Goal: Information Seeking & Learning: Learn about a topic

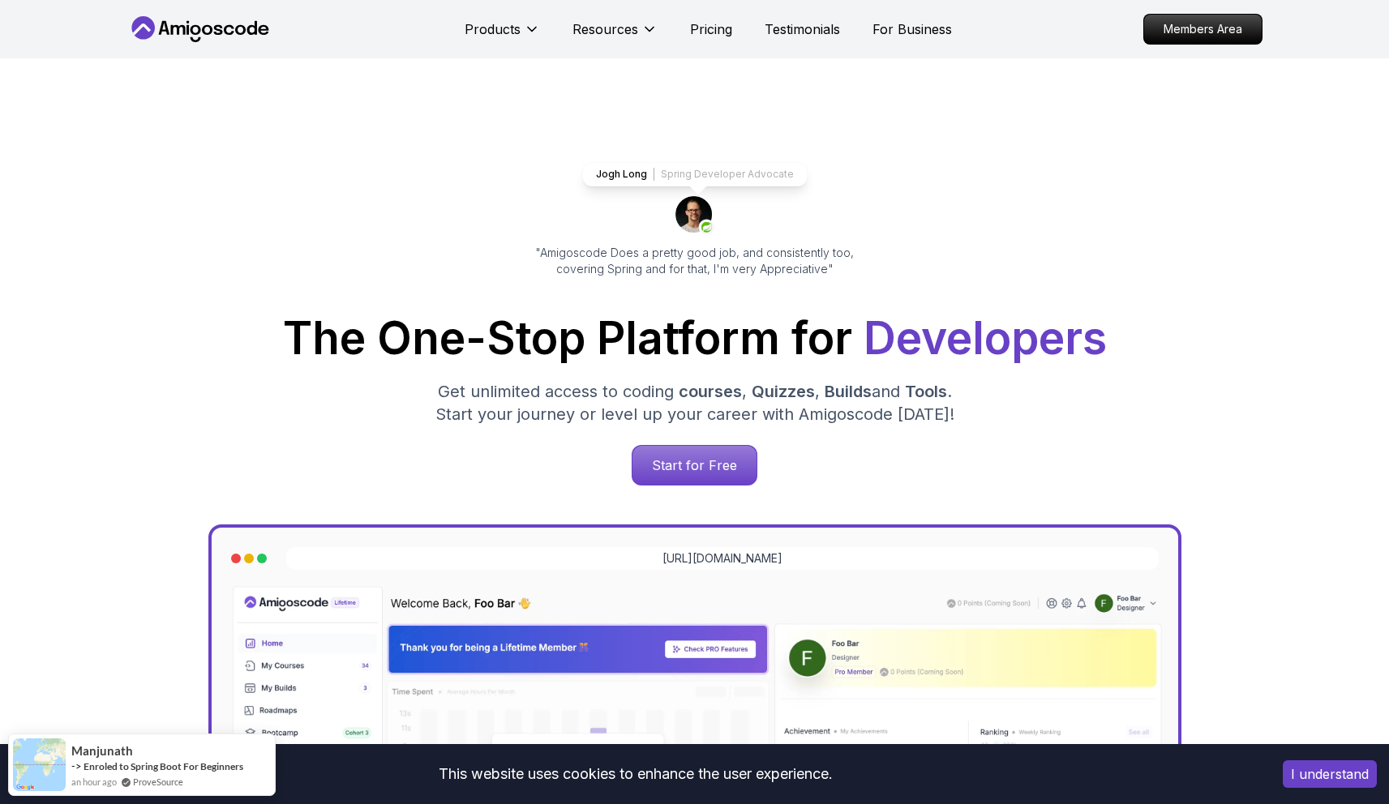
click at [1328, 768] on button "I understand" at bounding box center [1330, 774] width 94 height 28
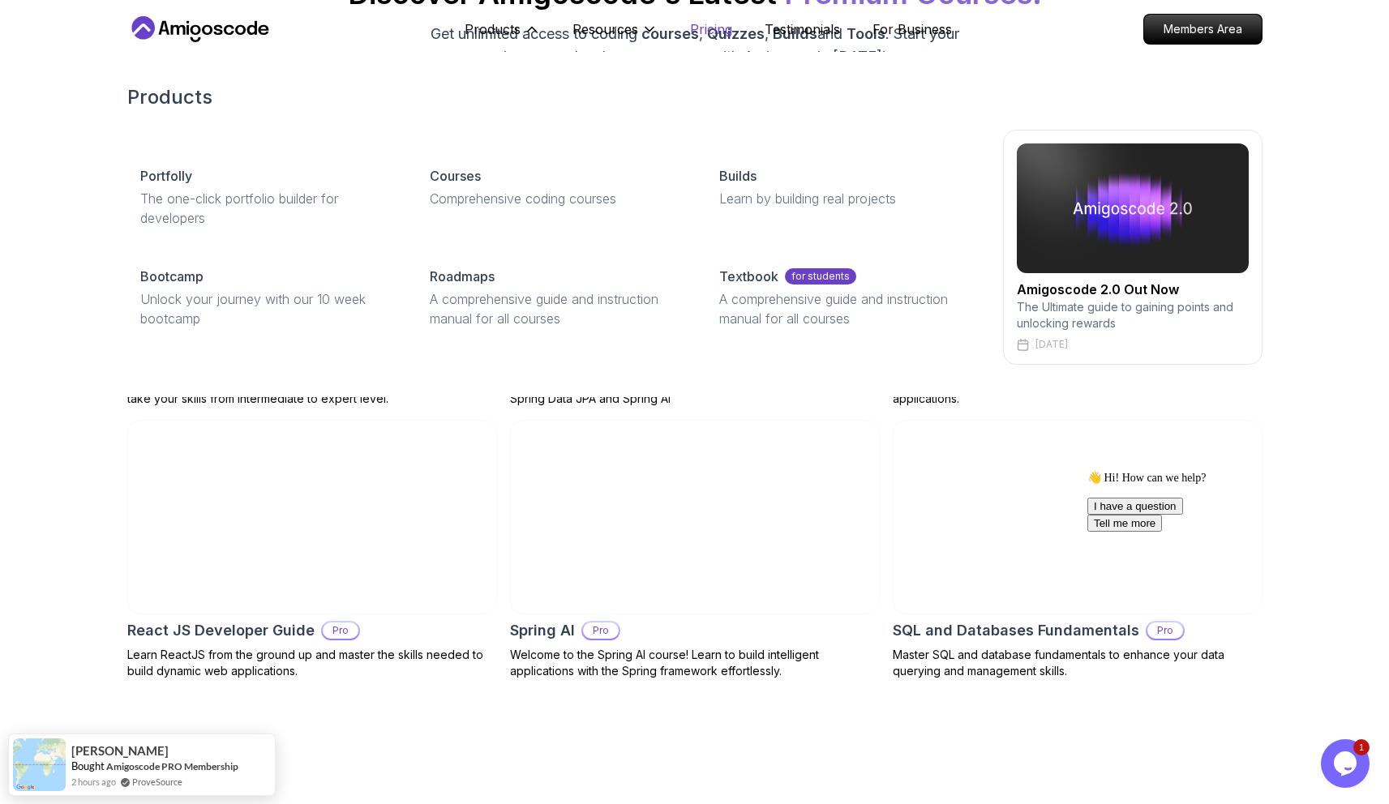
scroll to position [1663, 0]
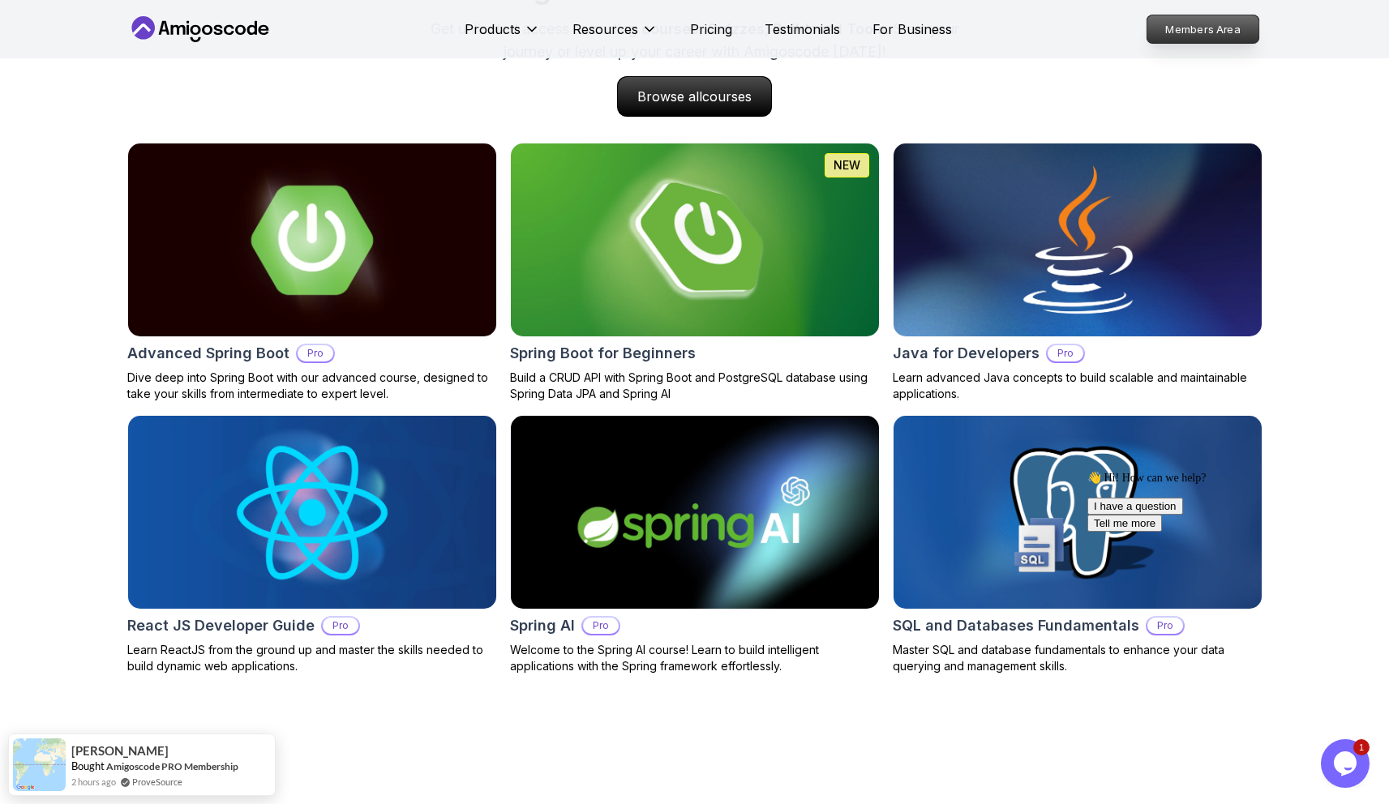
click at [1222, 23] on p "Members Area" at bounding box center [1202, 29] width 112 height 28
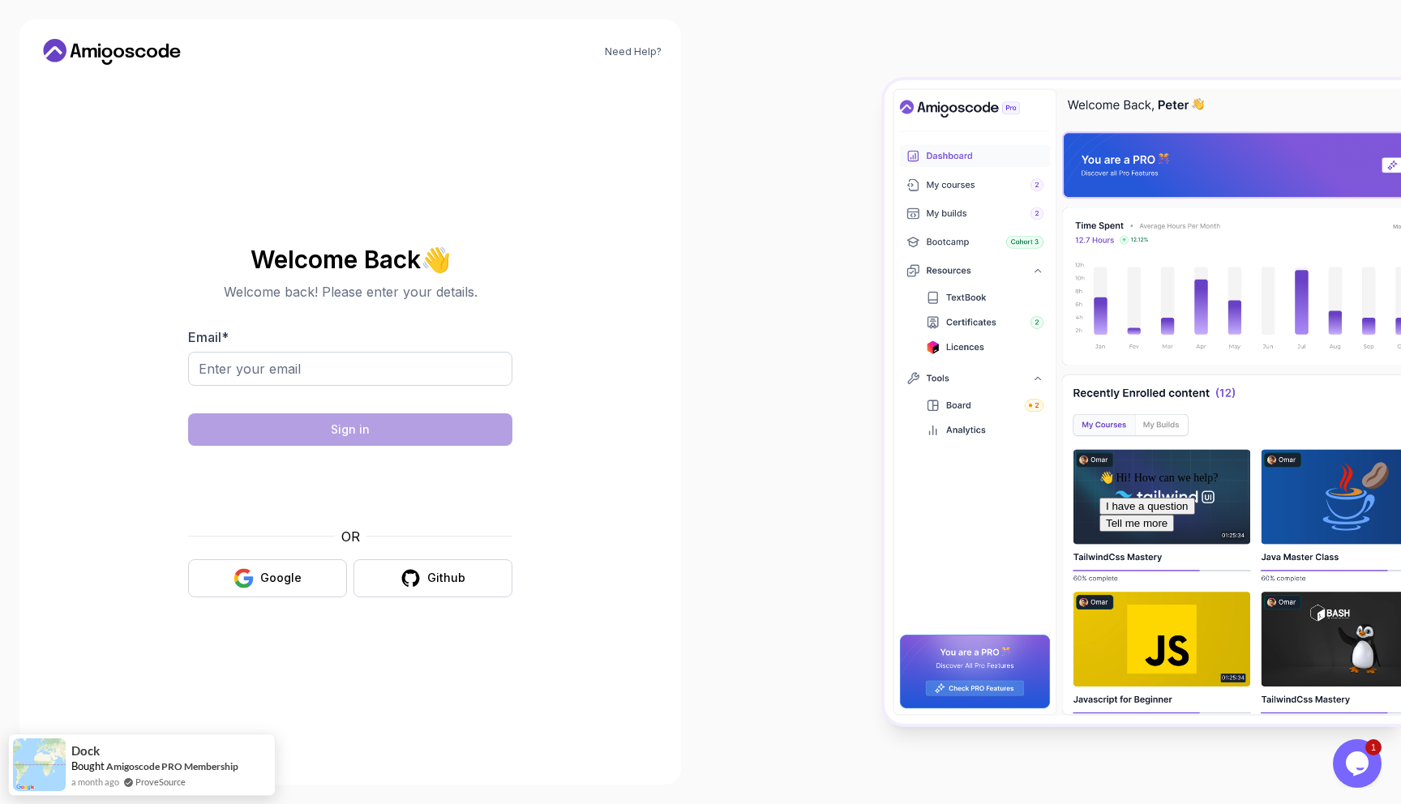
click at [276, 395] on div at bounding box center [350, 396] width 324 height 15
click at [288, 381] on input "Email *" at bounding box center [350, 369] width 324 height 34
type input "jpatel19762001@gmial.com"
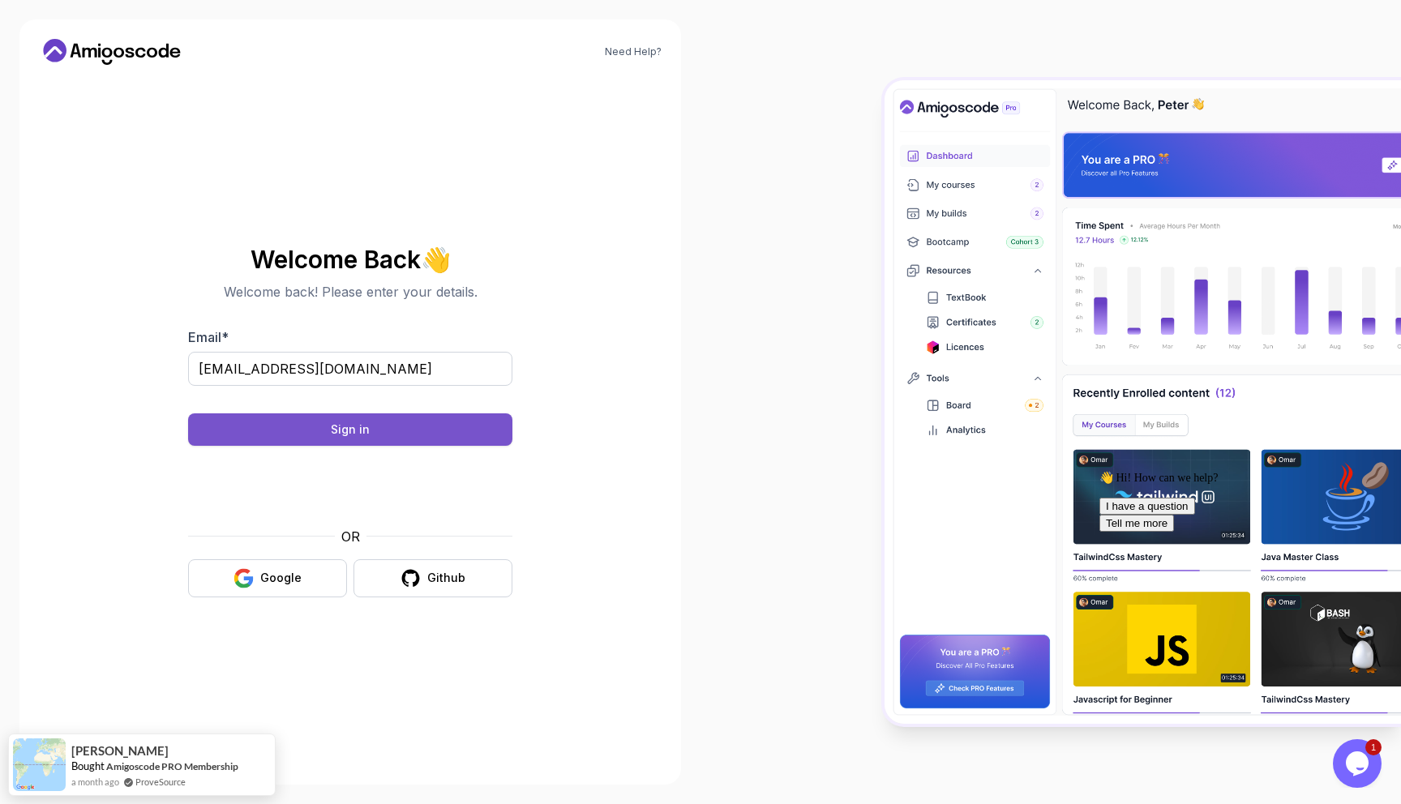
click at [422, 422] on button "Sign in" at bounding box center [350, 429] width 324 height 32
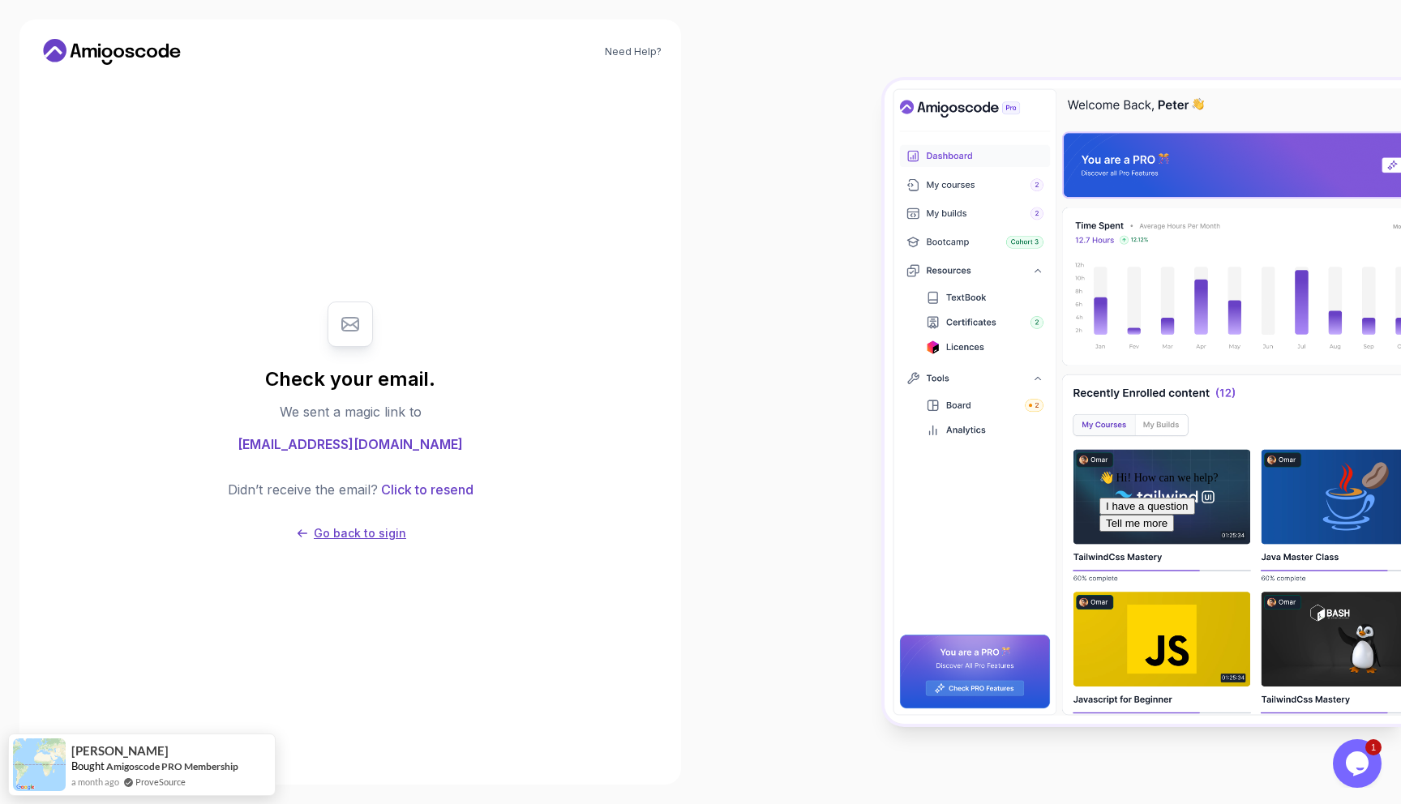
click at [357, 533] on p "Go back to sigin" at bounding box center [360, 533] width 92 height 16
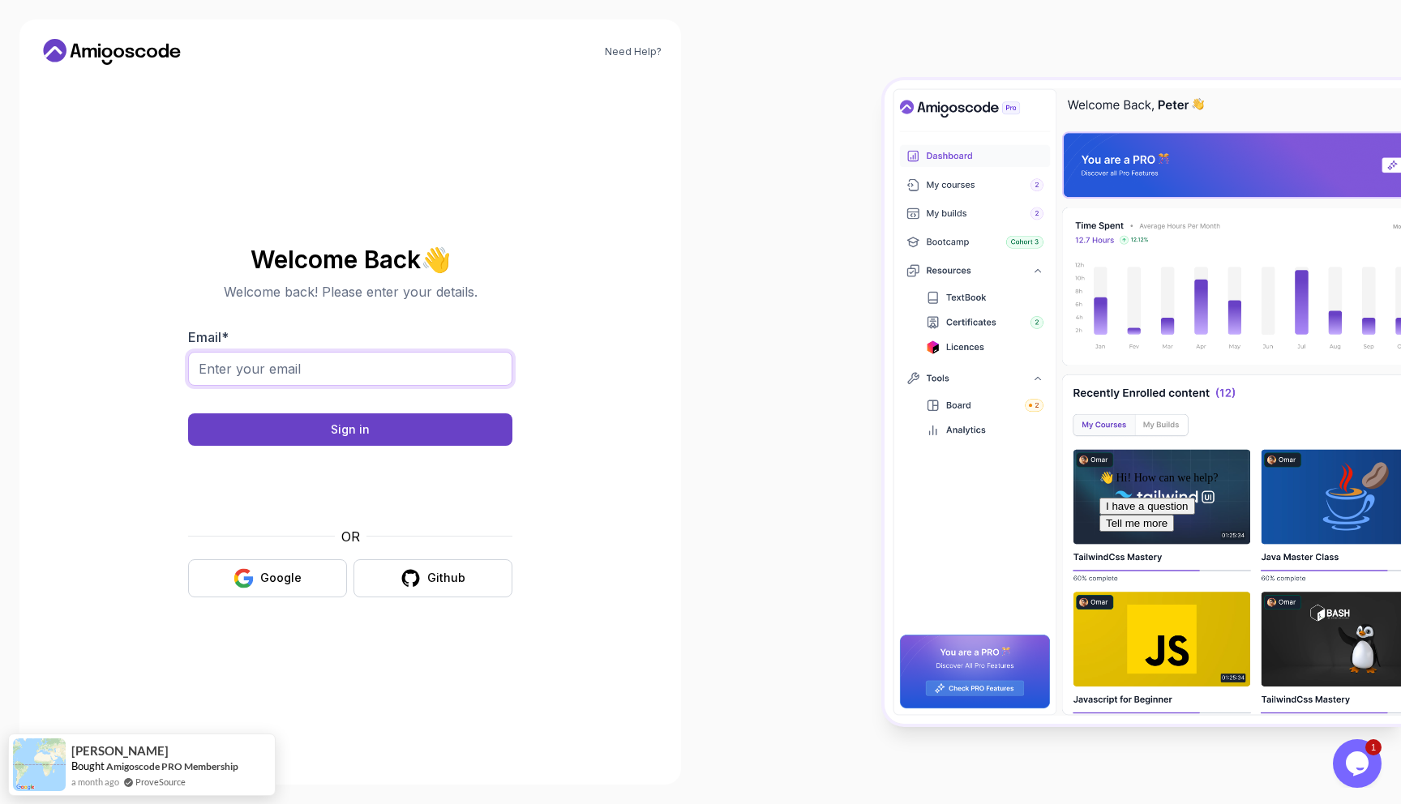
click at [342, 372] on input "Email *" at bounding box center [350, 369] width 324 height 34
type input "bansipatel6610@gmail.com"
click at [349, 421] on button "Sign in" at bounding box center [350, 429] width 324 height 32
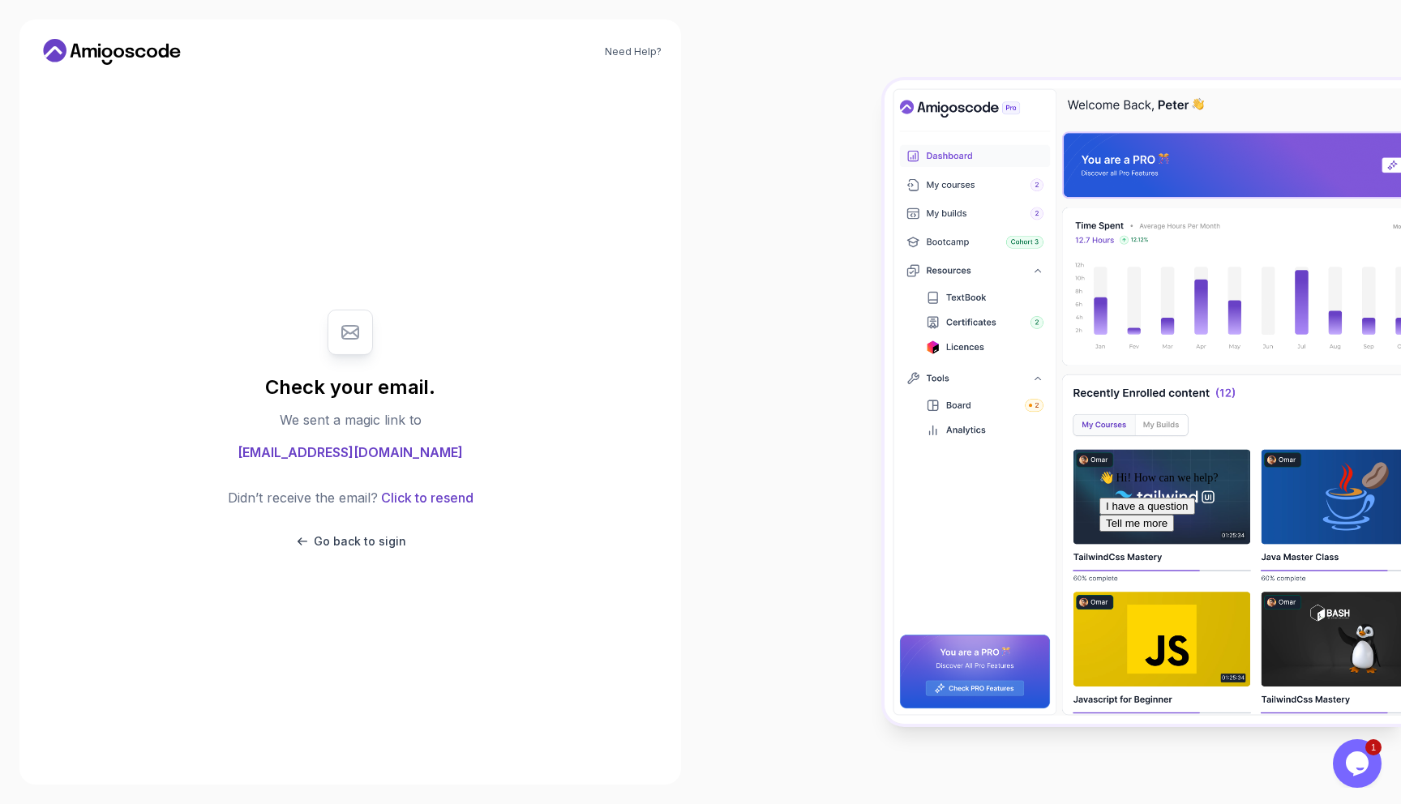
click at [258, 490] on p "Didn’t receive the email?" at bounding box center [303, 497] width 150 height 19
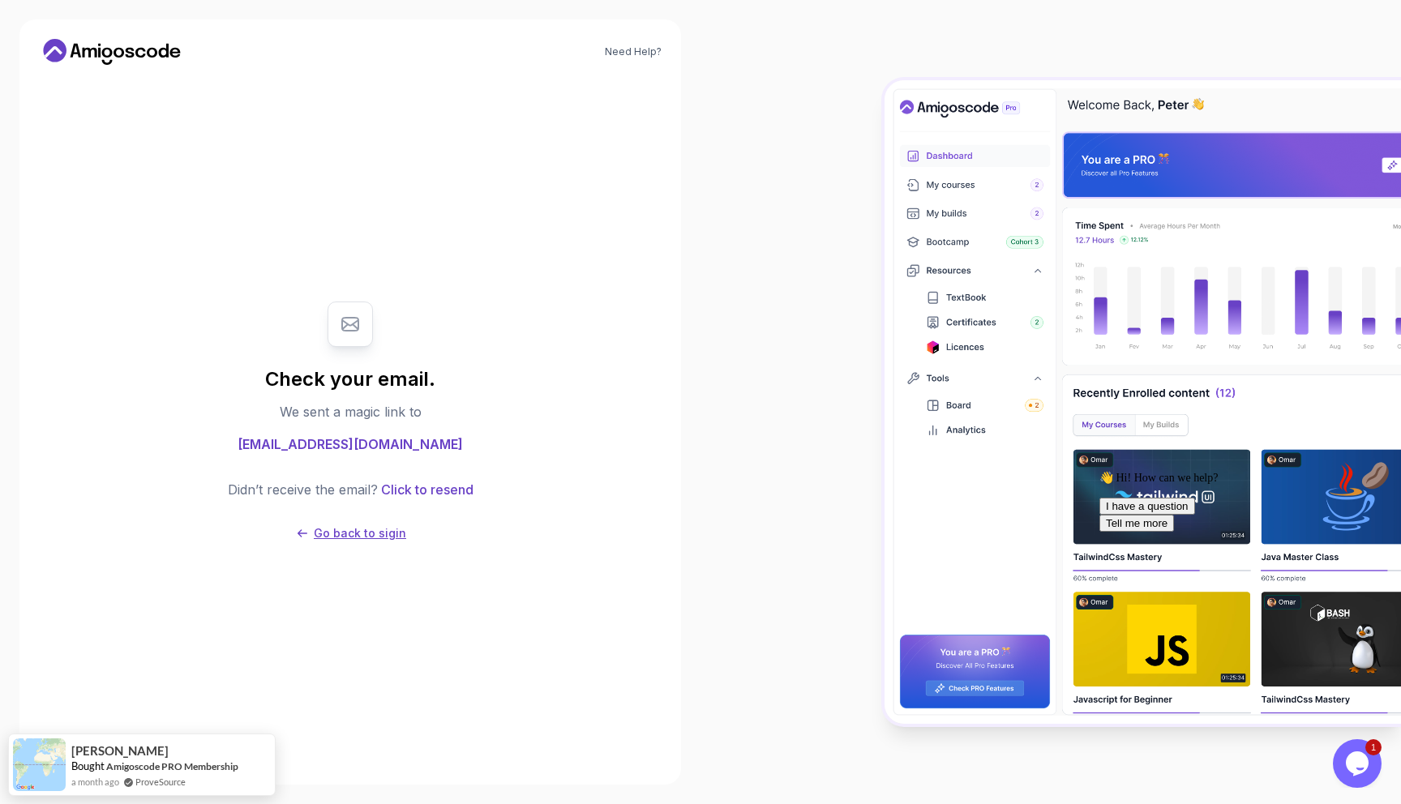
click at [359, 535] on p "Go back to sigin" at bounding box center [360, 533] width 92 height 16
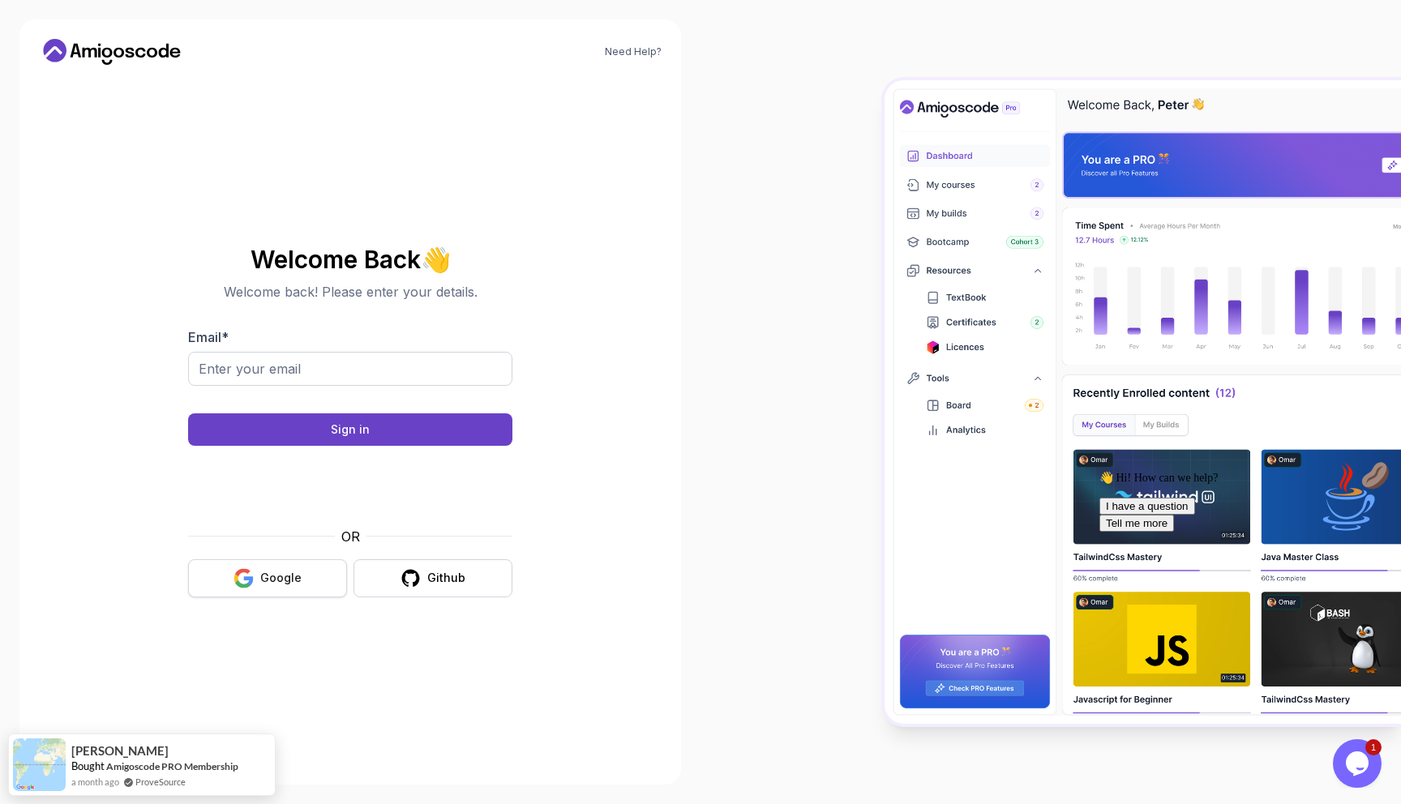
click at [309, 573] on button "Google" at bounding box center [267, 578] width 159 height 38
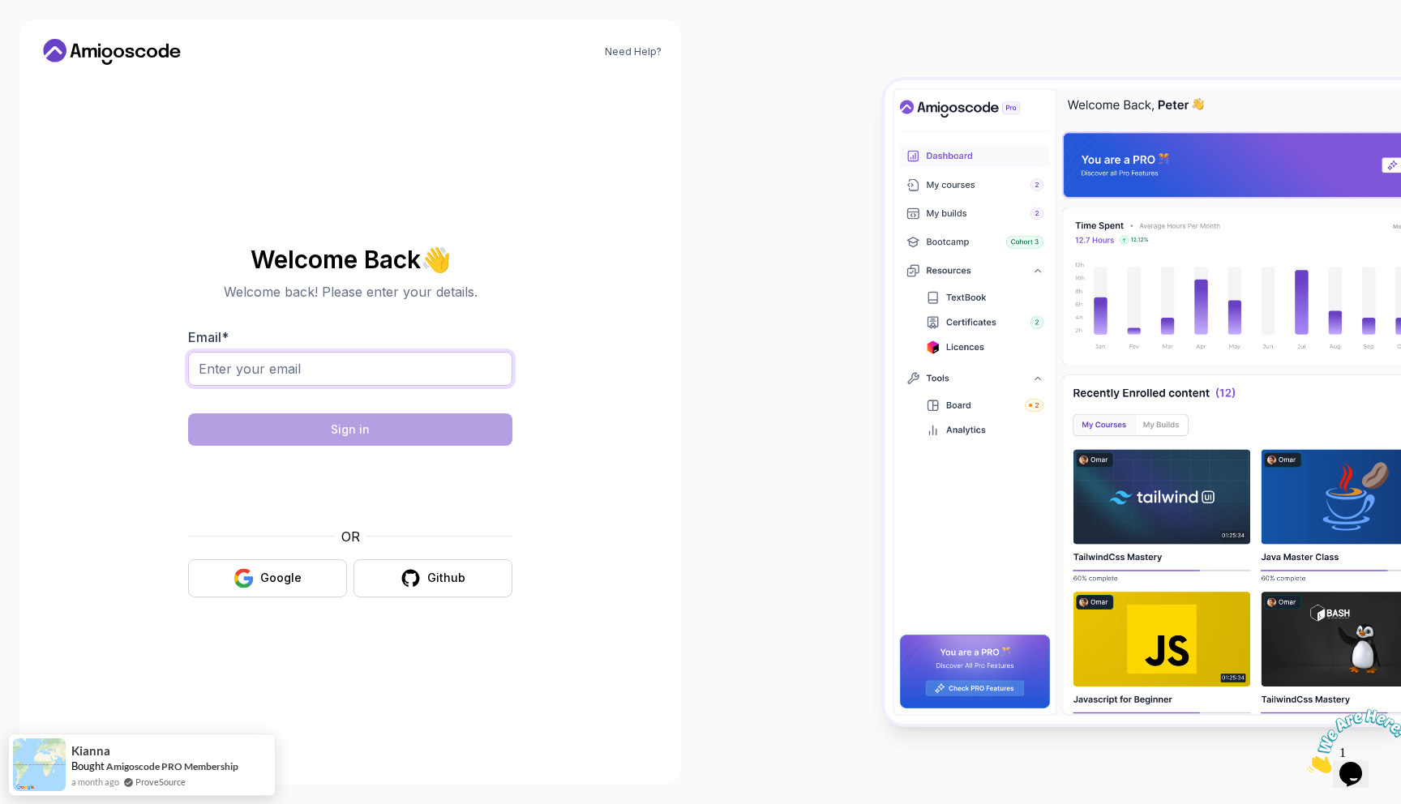
click at [309, 378] on input "Email *" at bounding box center [350, 369] width 324 height 34
type input "bansipatel6610@gmail.com"
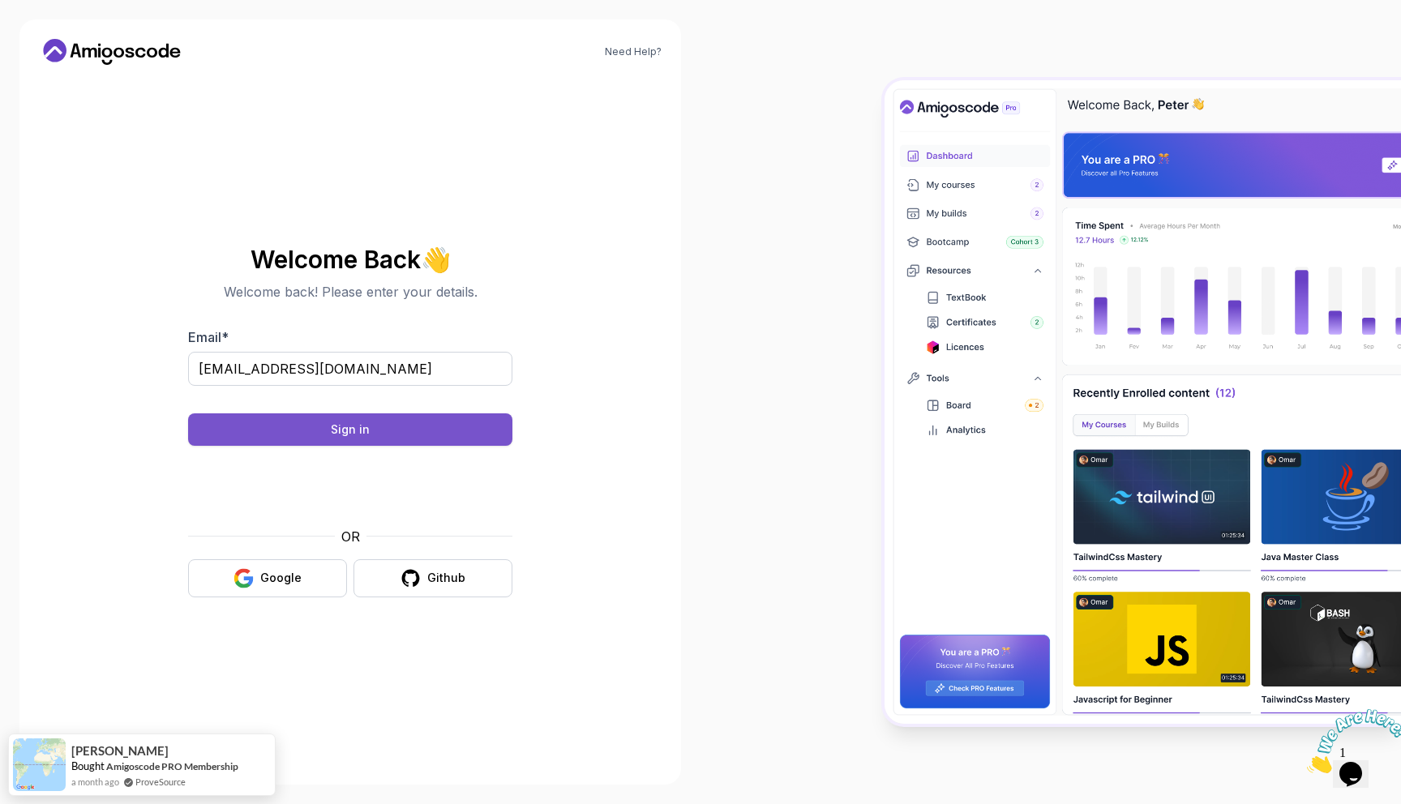
click at [422, 426] on button "Sign in" at bounding box center [350, 429] width 324 height 32
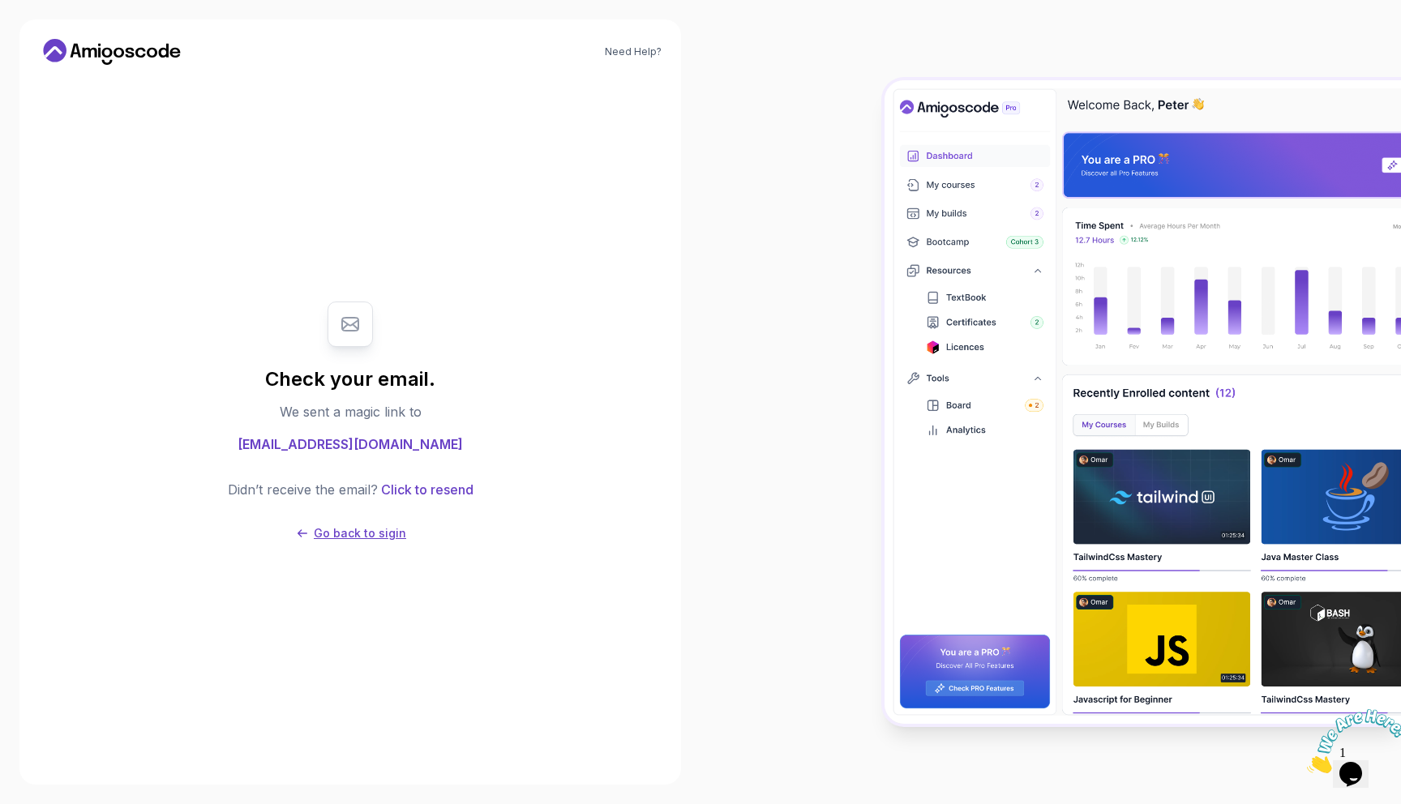
click at [298, 529] on button "Go back to sigin" at bounding box center [350, 533] width 112 height 16
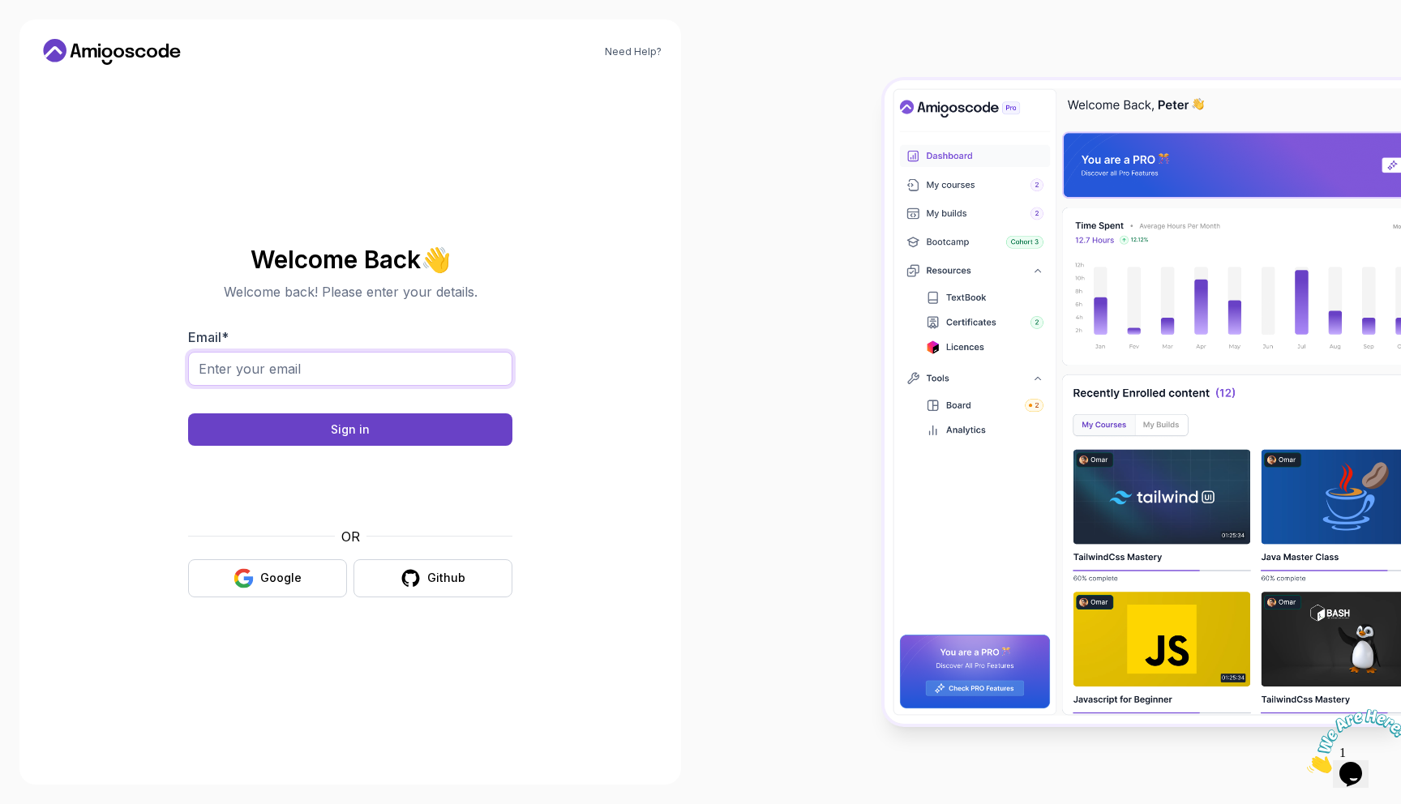
click at [306, 375] on input "Email *" at bounding box center [350, 369] width 324 height 34
click at [262, 362] on input "Email *" at bounding box center [350, 369] width 324 height 34
type input "m"
type input "jpatel18976"
click at [421, 569] on icon "button" at bounding box center [411, 578] width 20 height 20
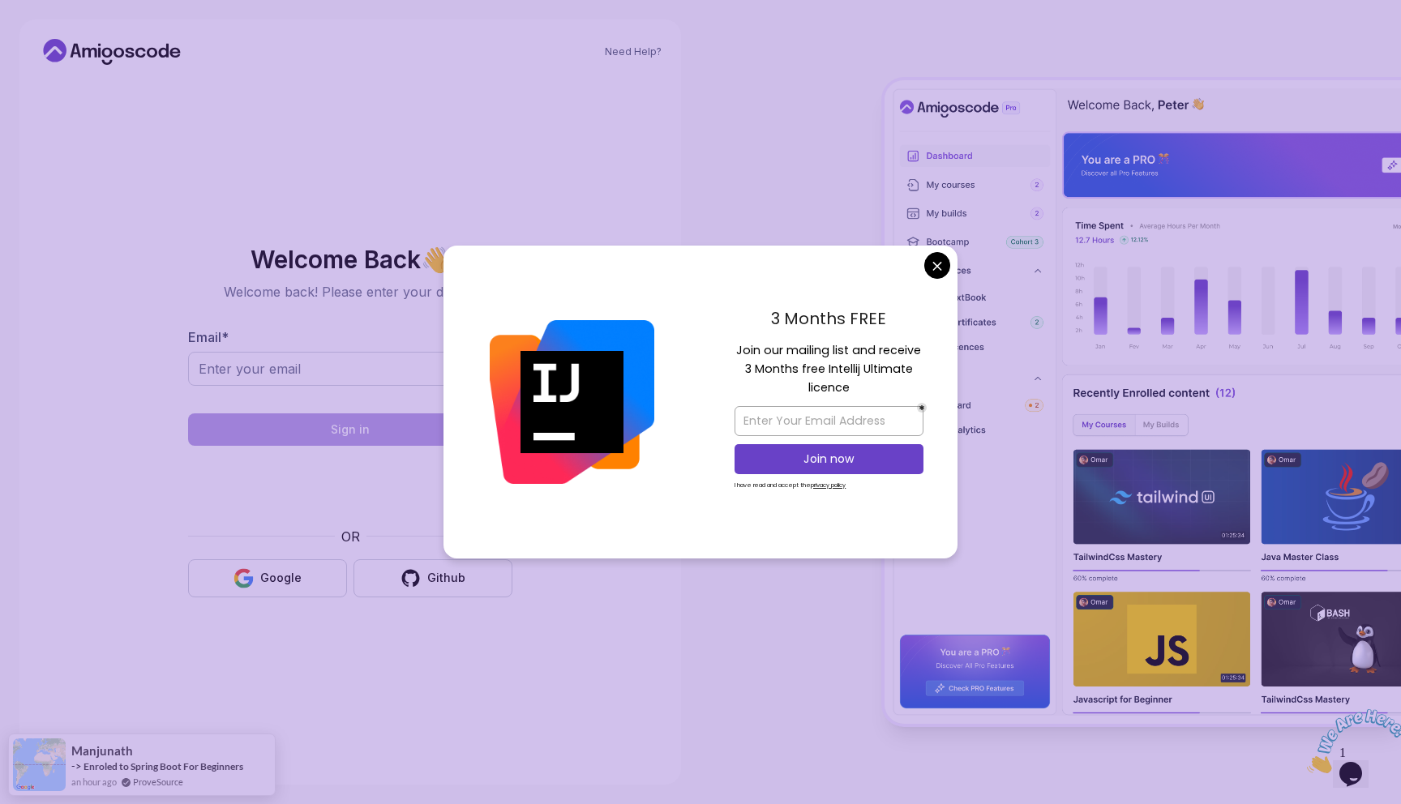
click at [953, 265] on div "3 Months FREE Join our mailing list and receive 3 Months free Intellij Ultimate…" at bounding box center [828, 402] width 257 height 313
click at [951, 265] on div "3 Months FREE Join our mailing list and receive 3 Months free Intellij Ultimate…" at bounding box center [828, 402] width 257 height 313
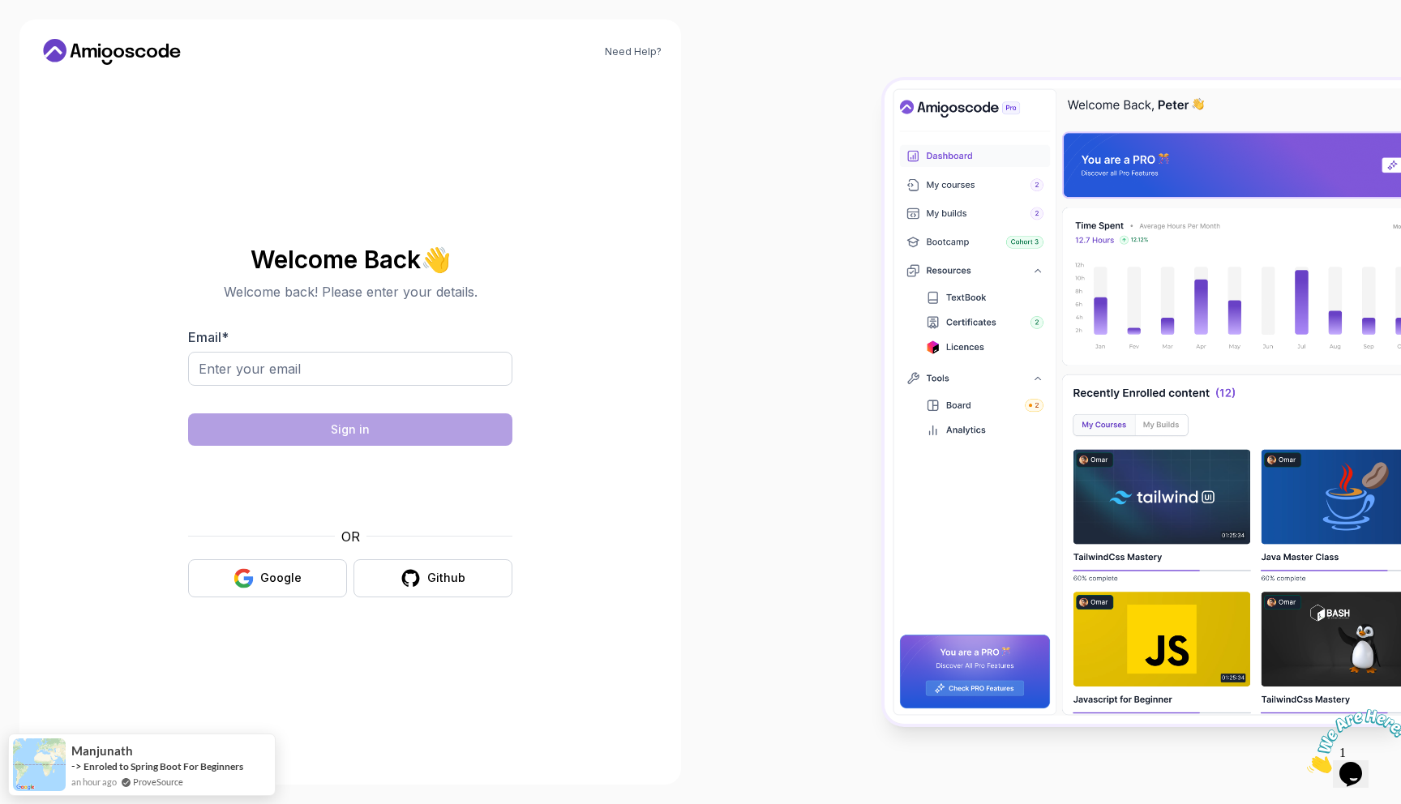
click at [945, 265] on body "Need Help? Welcome Back 👋 Welcome back! Please enter your details. Email * Sign…" at bounding box center [700, 402] width 1401 height 804
click at [324, 364] on input "Email *" at bounding box center [350, 369] width 324 height 34
type input "[EMAIL_ADDRESS][DOMAIN_NAME]"
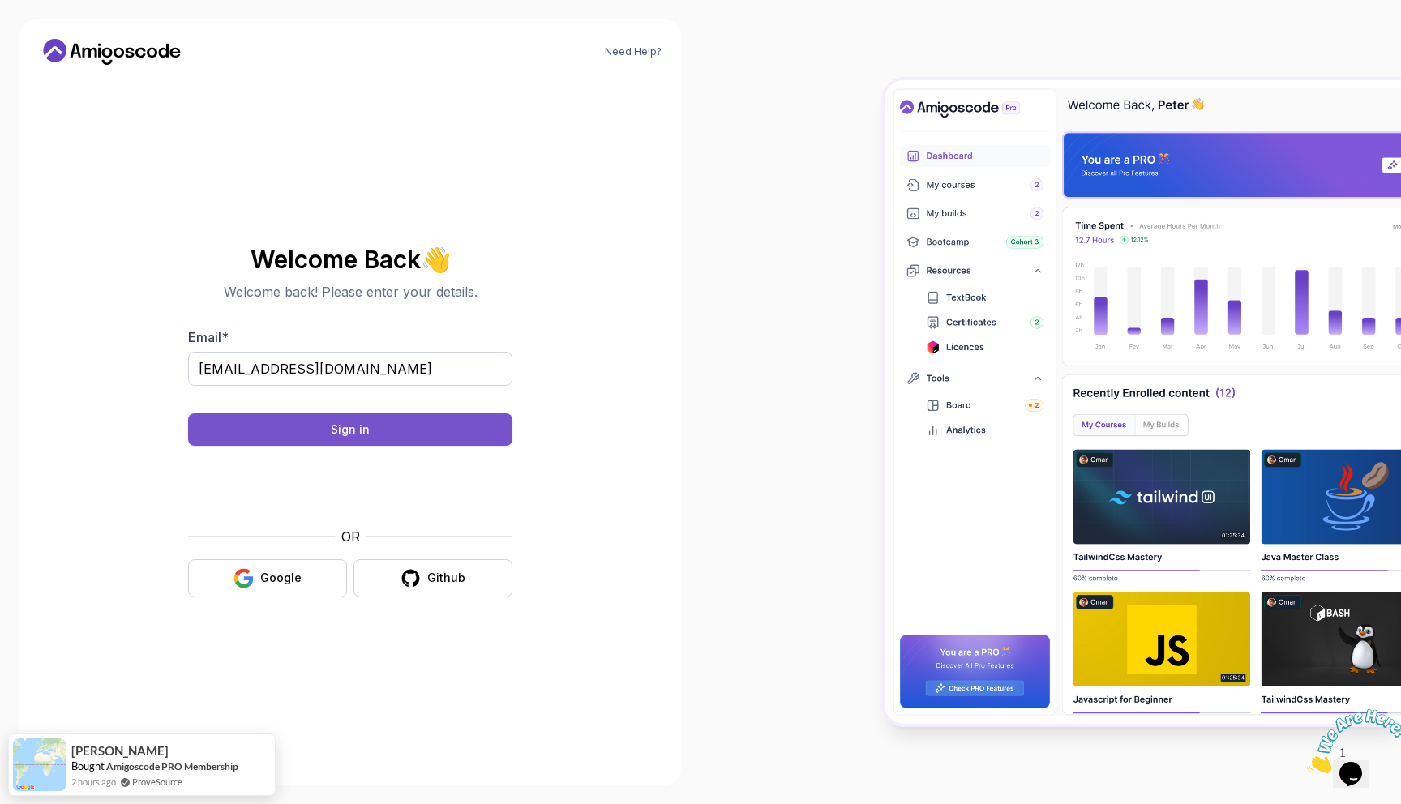
click at [369, 422] on button "Sign in" at bounding box center [350, 429] width 324 height 32
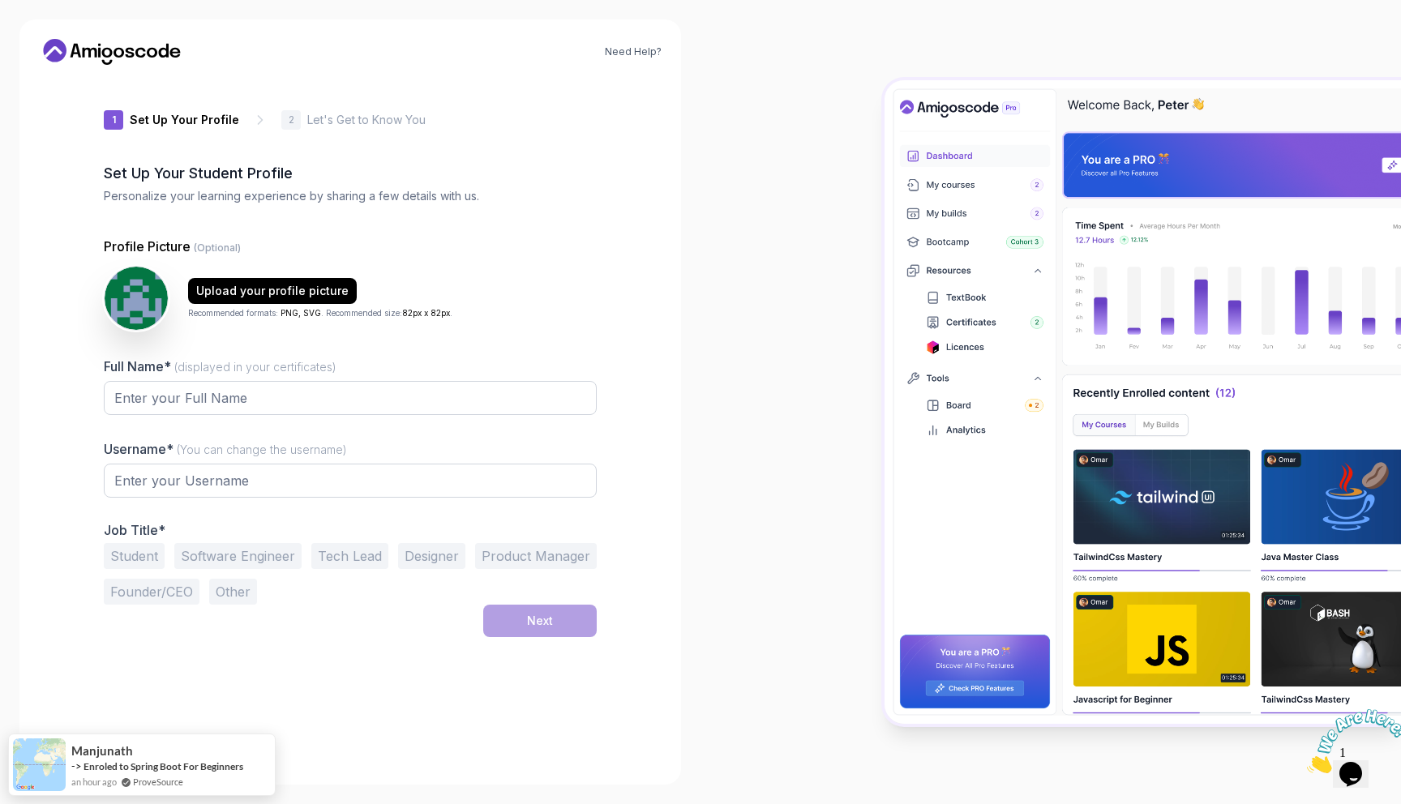
type input "jollyotterbef55"
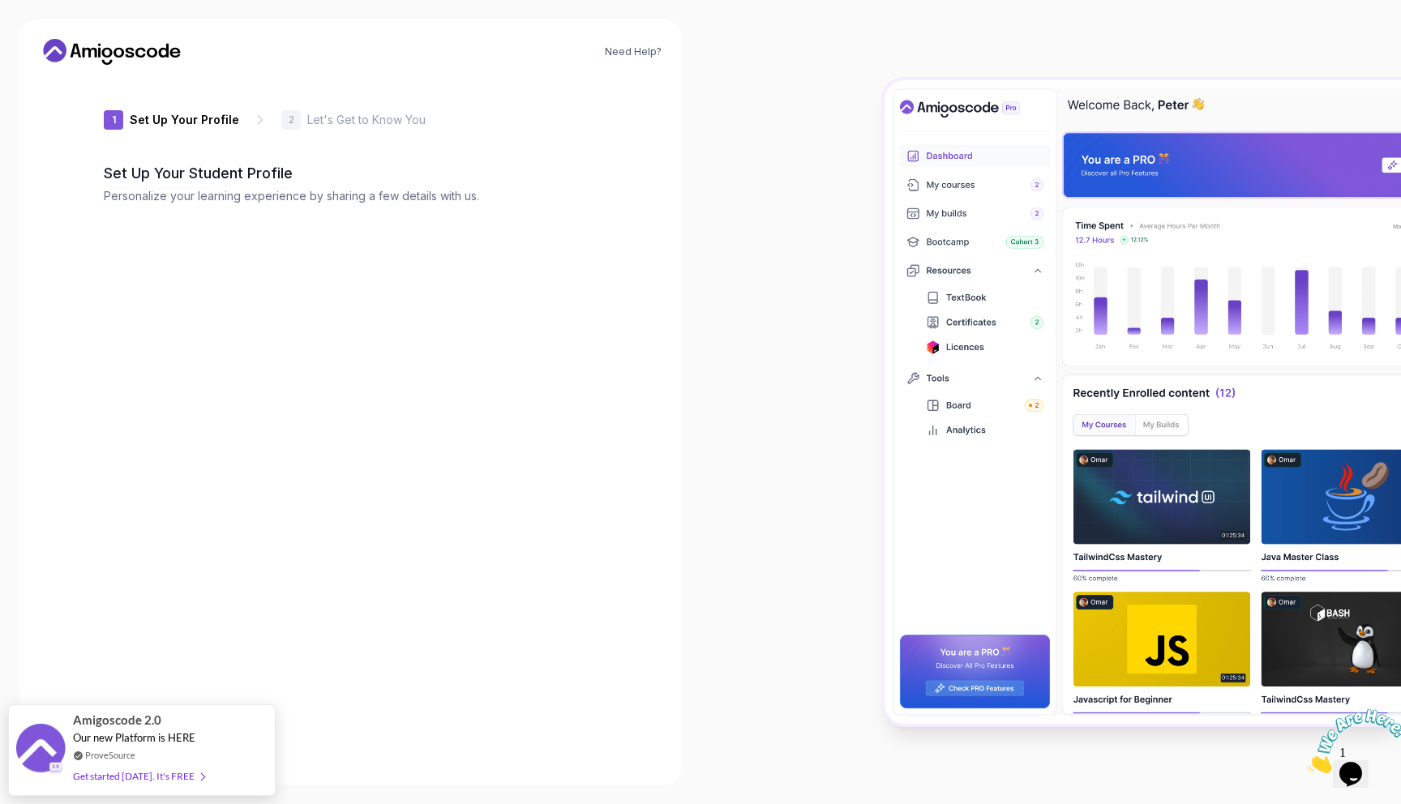
type input "calmbeetle88e66"
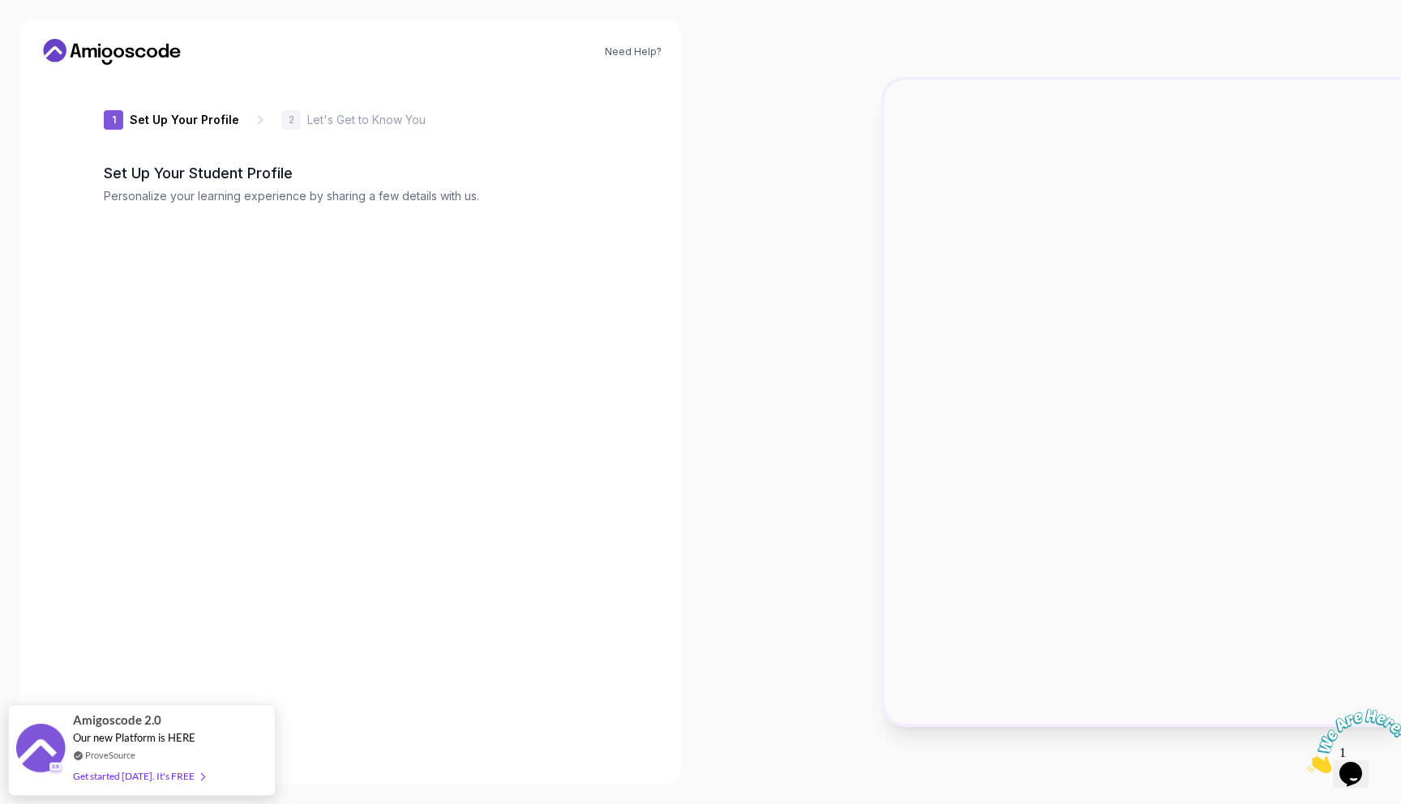
type input "sharpotter18ab0"
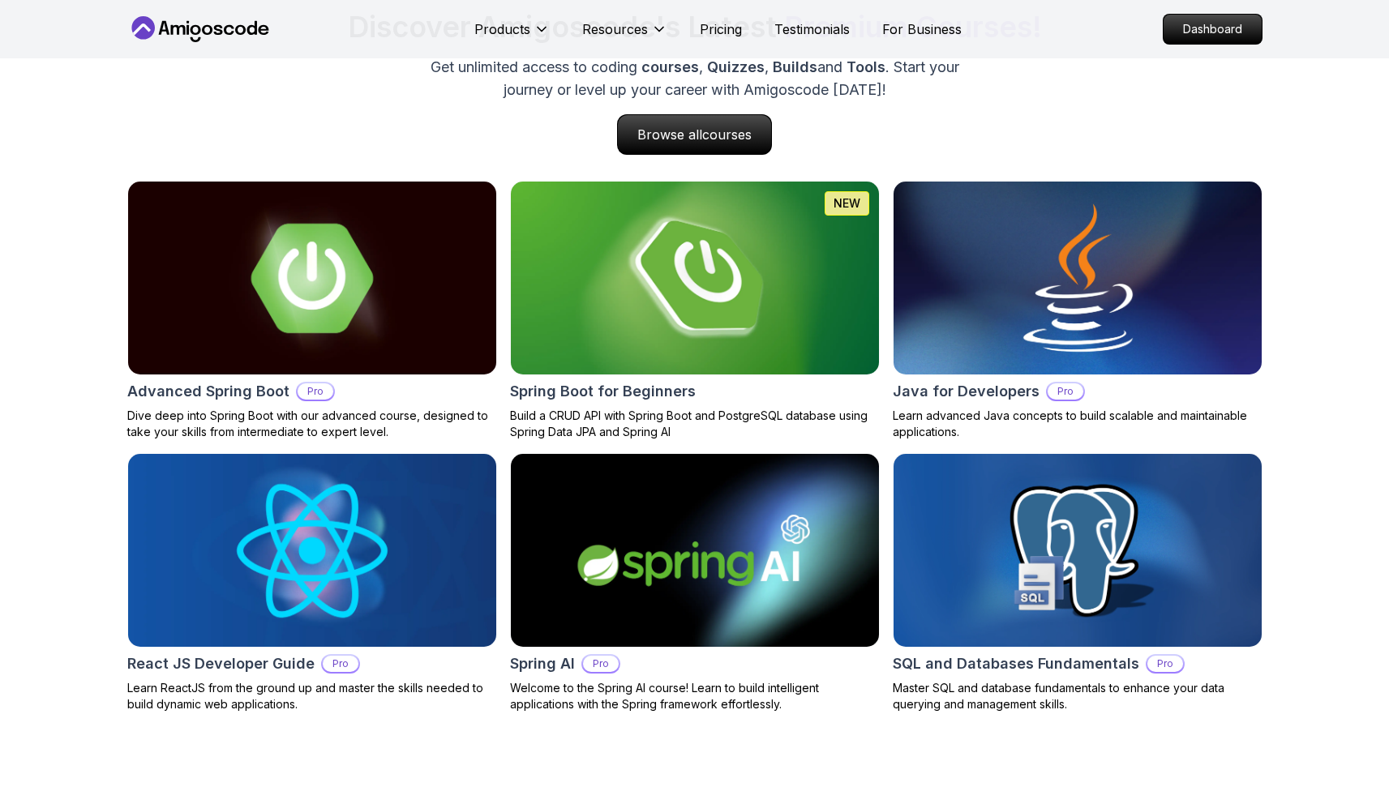
scroll to position [1663, 0]
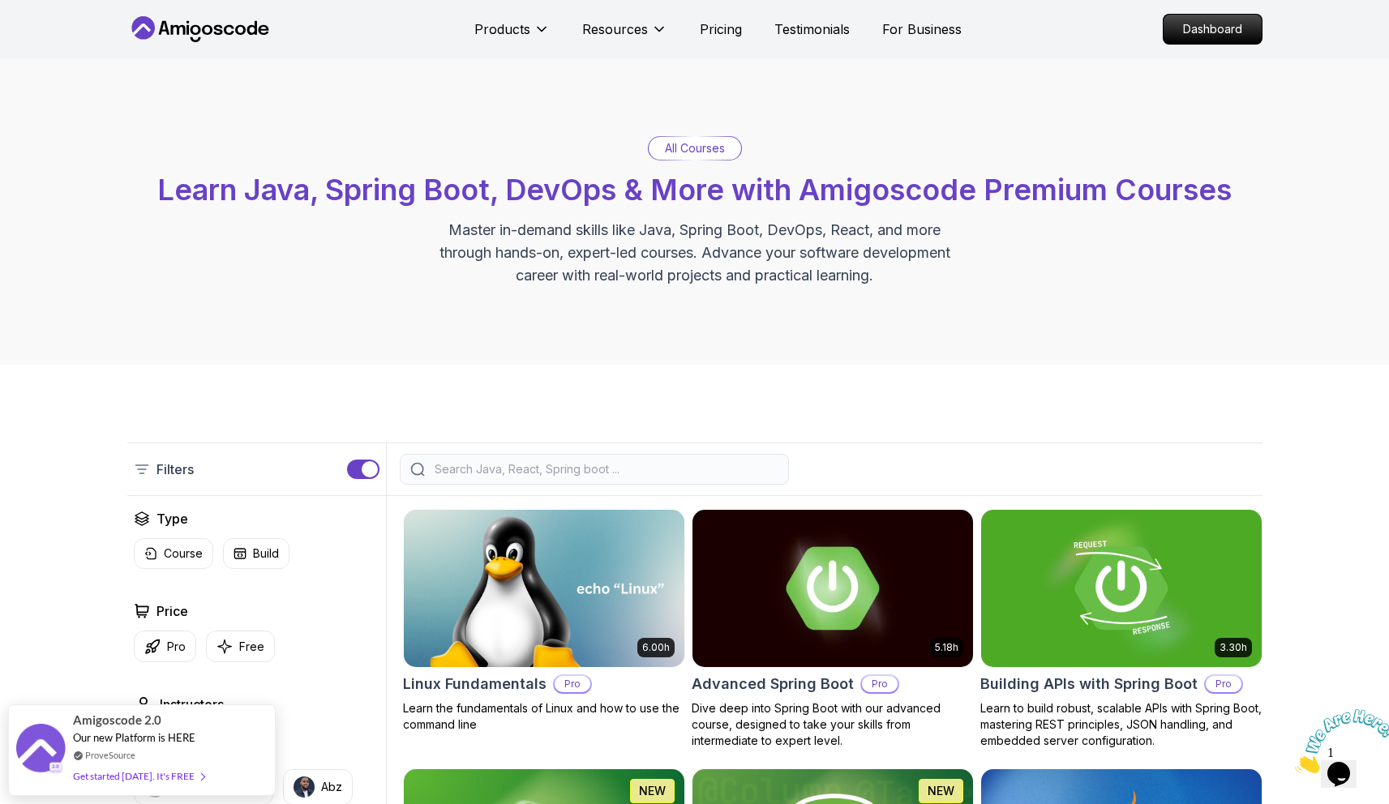
click at [694, 156] on p "All Courses" at bounding box center [695, 148] width 60 height 16
click at [652, 187] on span "Learn Java, Spring Boot, DevOps & More with Amigoscode Premium Courses" at bounding box center [694, 190] width 1074 height 36
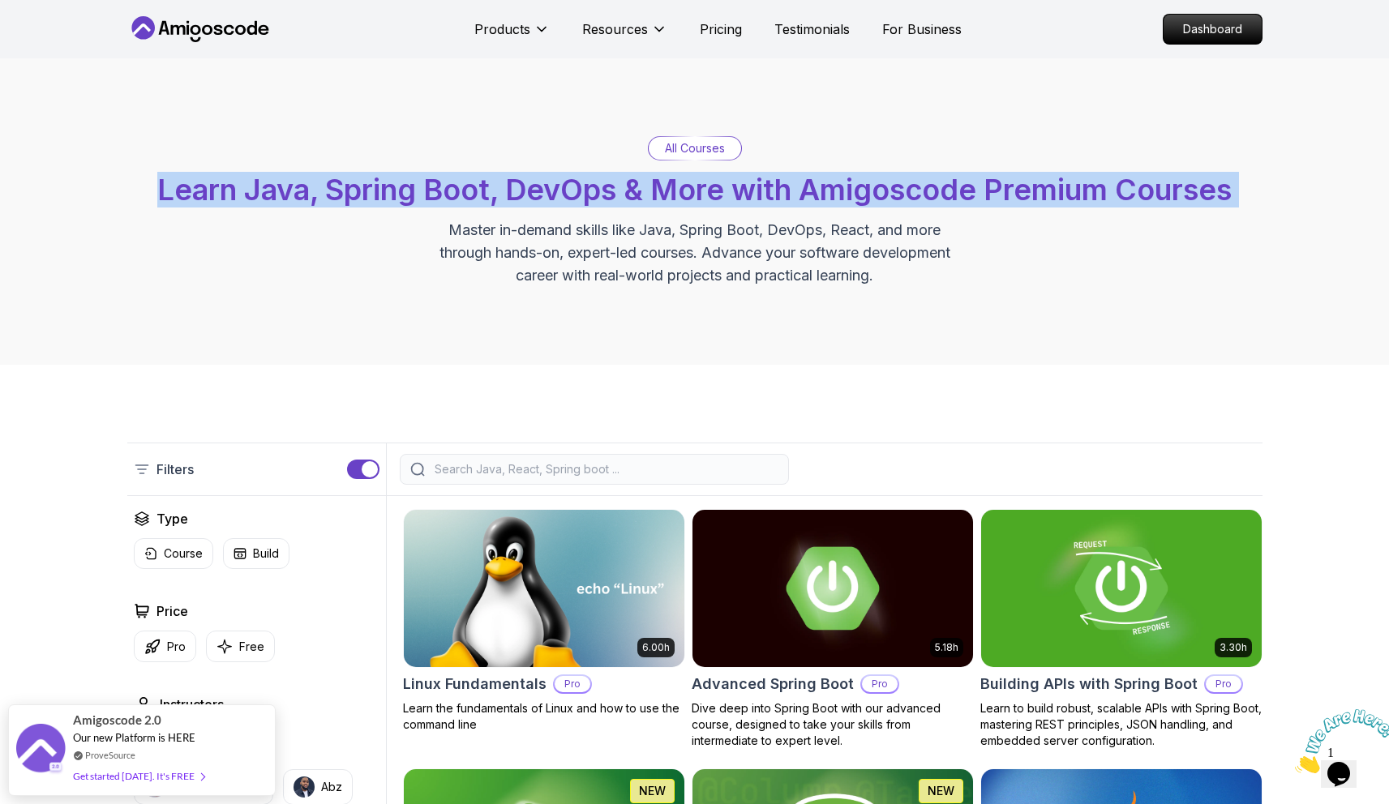
click at [652, 187] on span "Learn Java, Spring Boot, DevOps & More with Amigoscode Premium Courses" at bounding box center [694, 190] width 1074 height 36
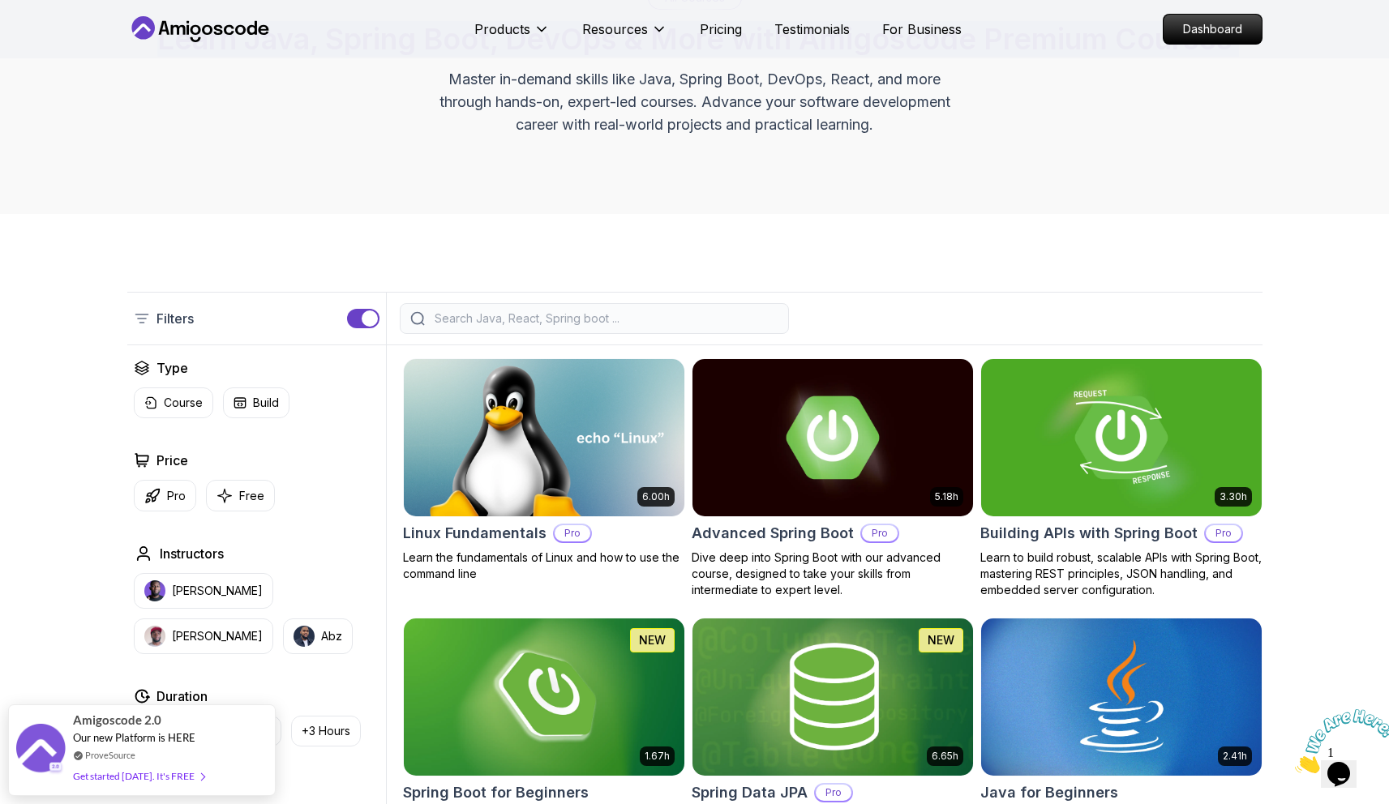
scroll to position [154, 0]
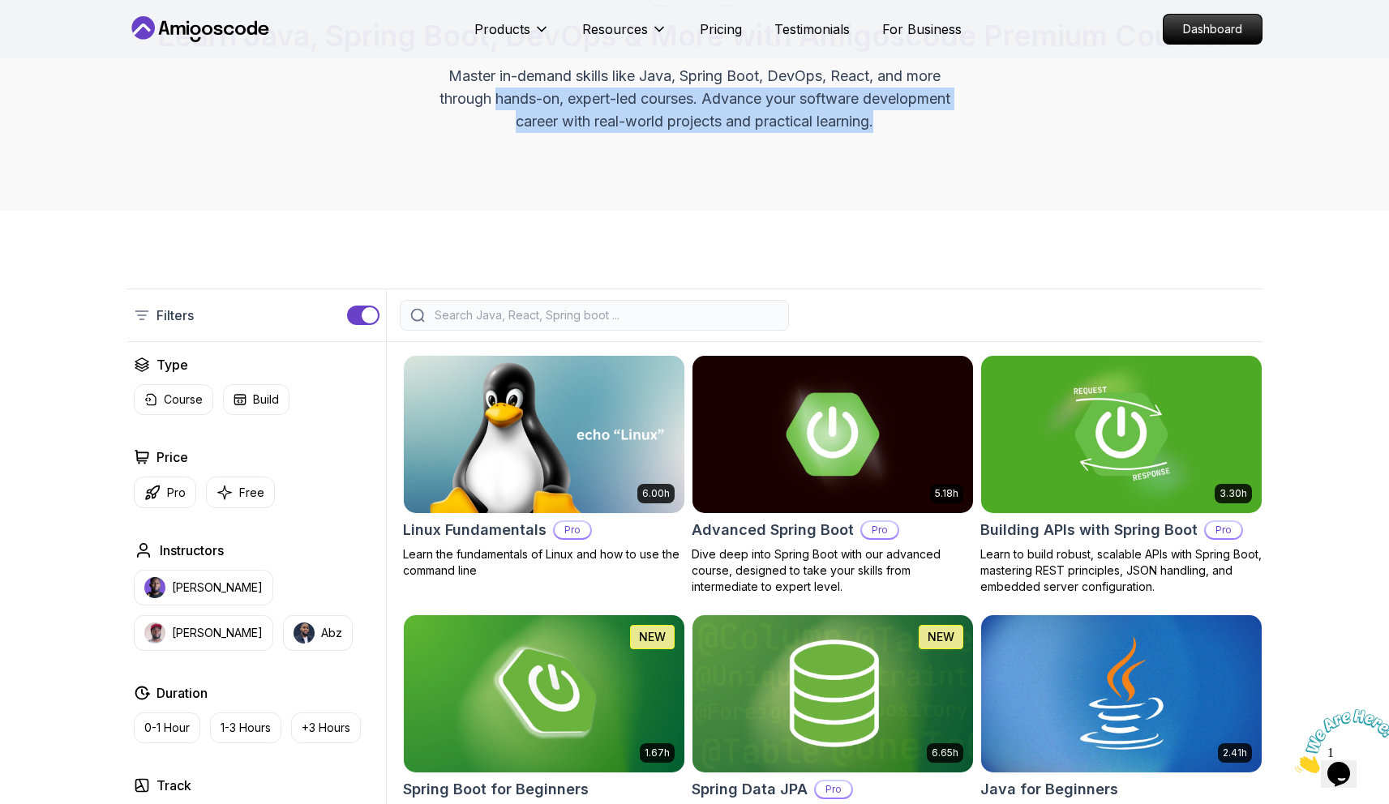
drag, startPoint x: 493, startPoint y: 100, endPoint x: 865, endPoint y: 144, distance: 374.8
click at [865, 144] on div "All Courses Learn Java, Spring Boot, DevOps & More with Amigoscode Premium Cour…" at bounding box center [694, 57] width 1389 height 306
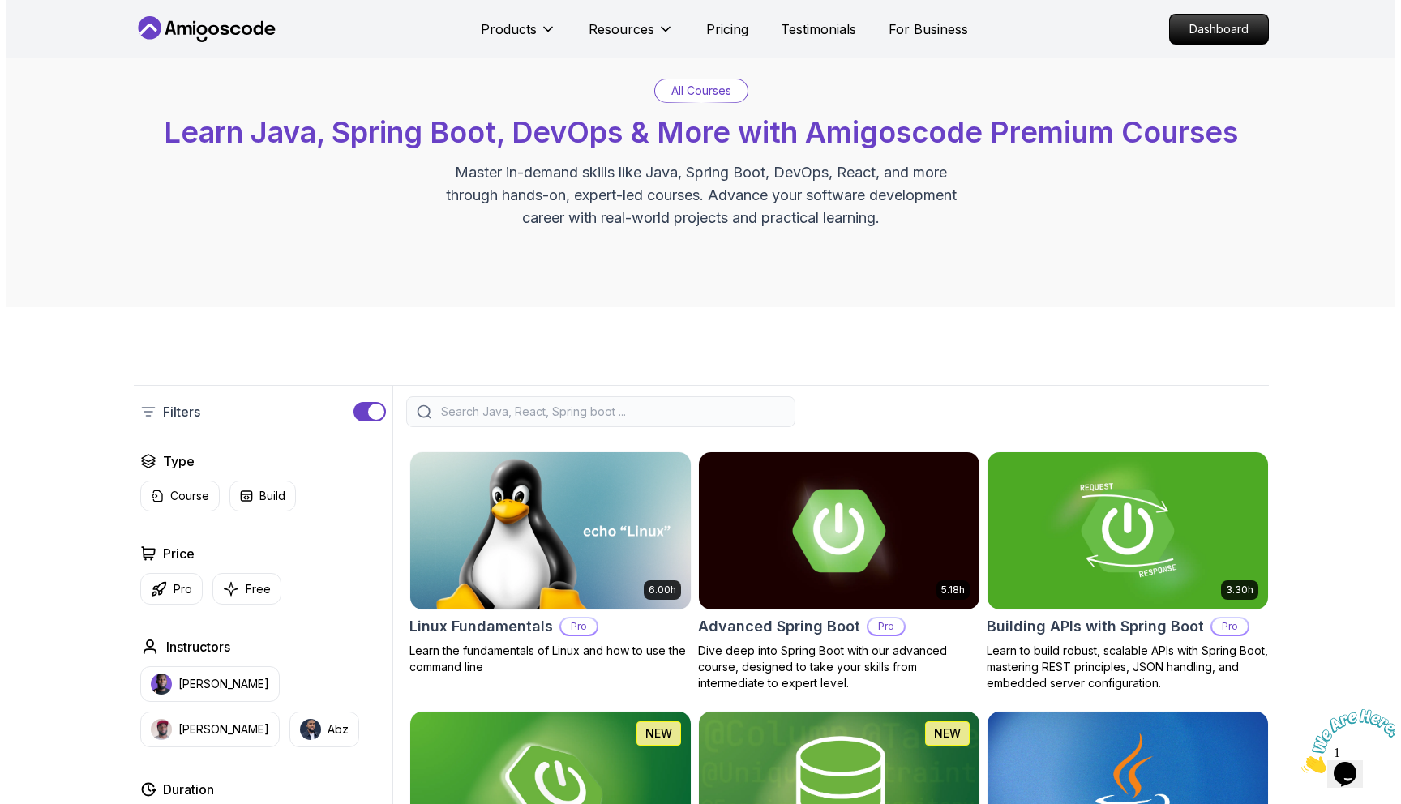
scroll to position [0, 0]
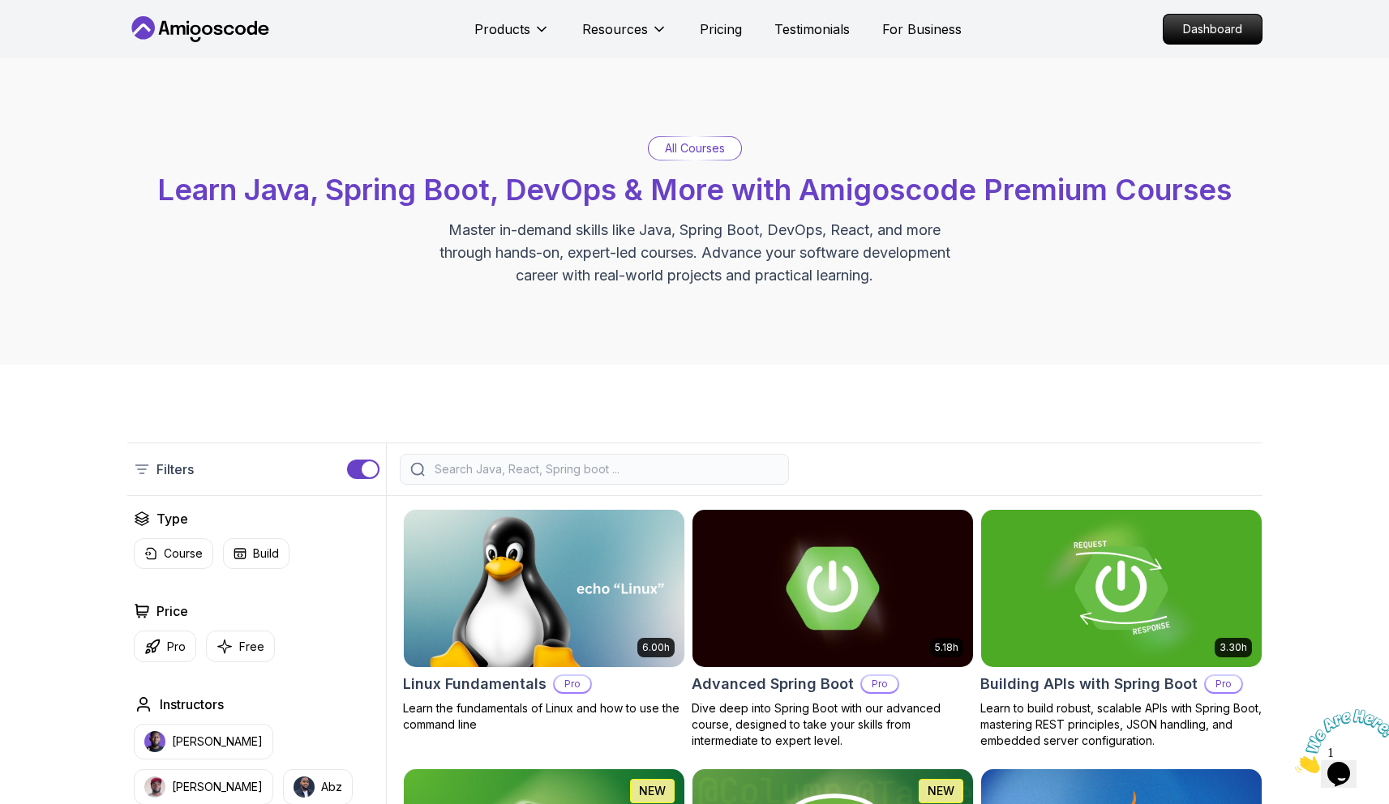
click at [199, 37] on icon at bounding box center [195, 39] width 11 height 5
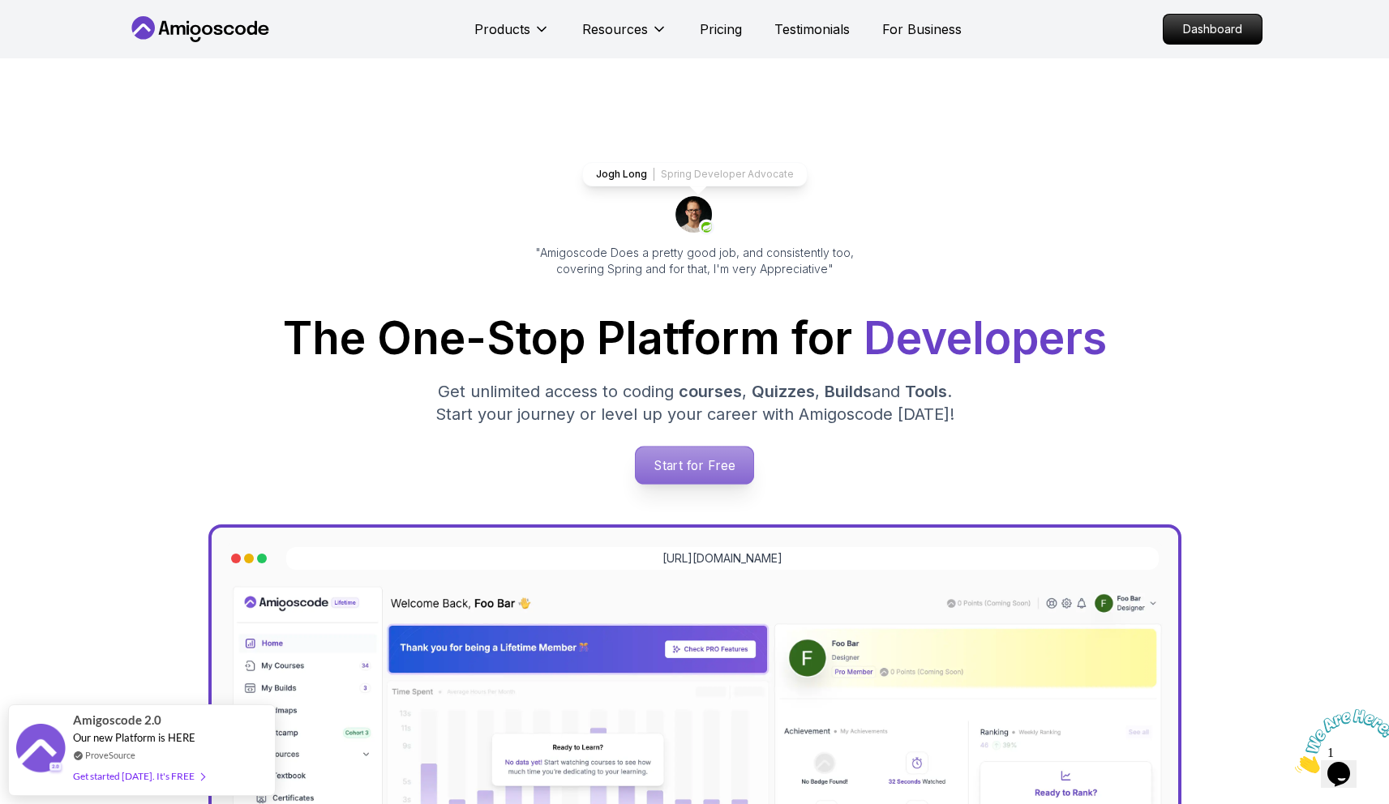
click at [696, 469] on p "Start for Free" at bounding box center [695, 465] width 118 height 37
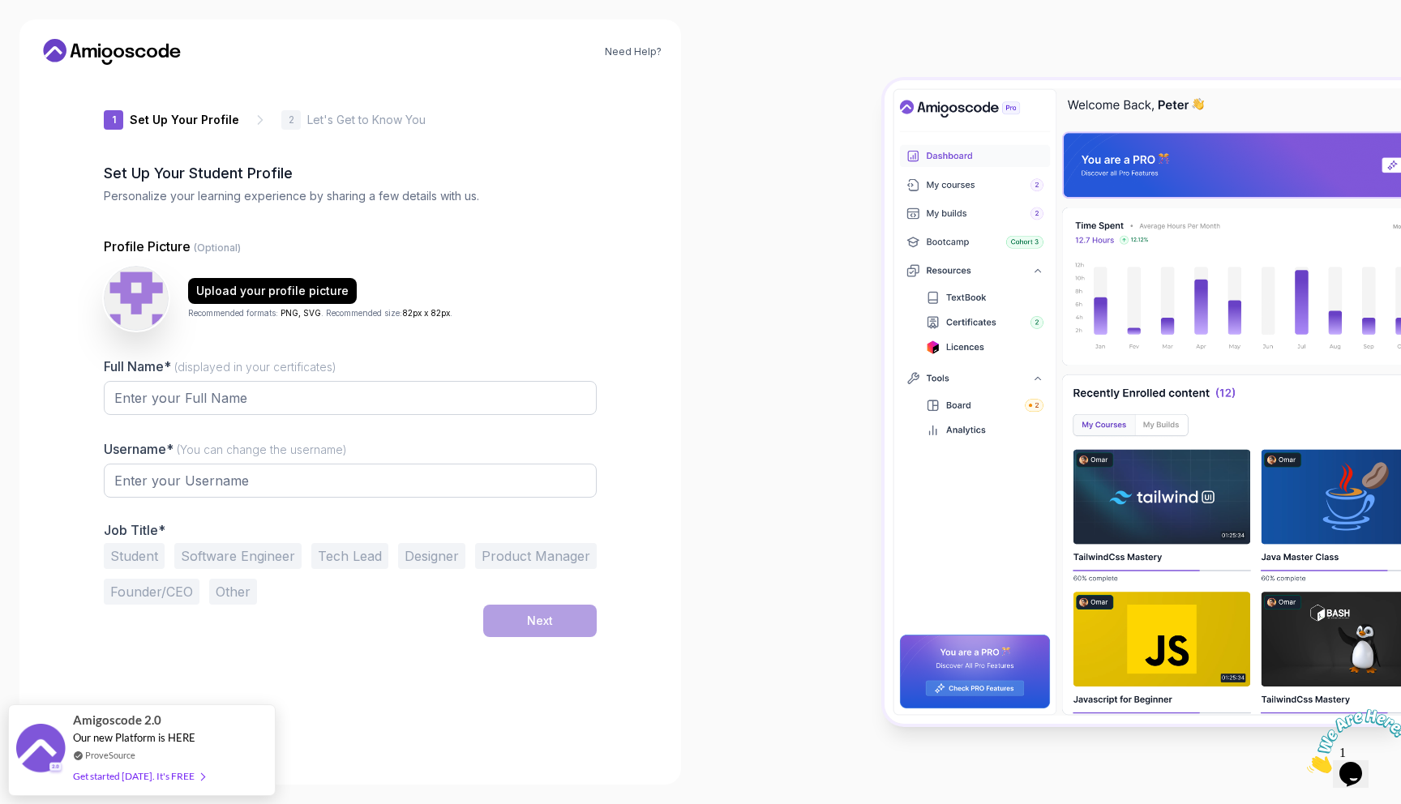
type input "eagerwolf4a7ef"
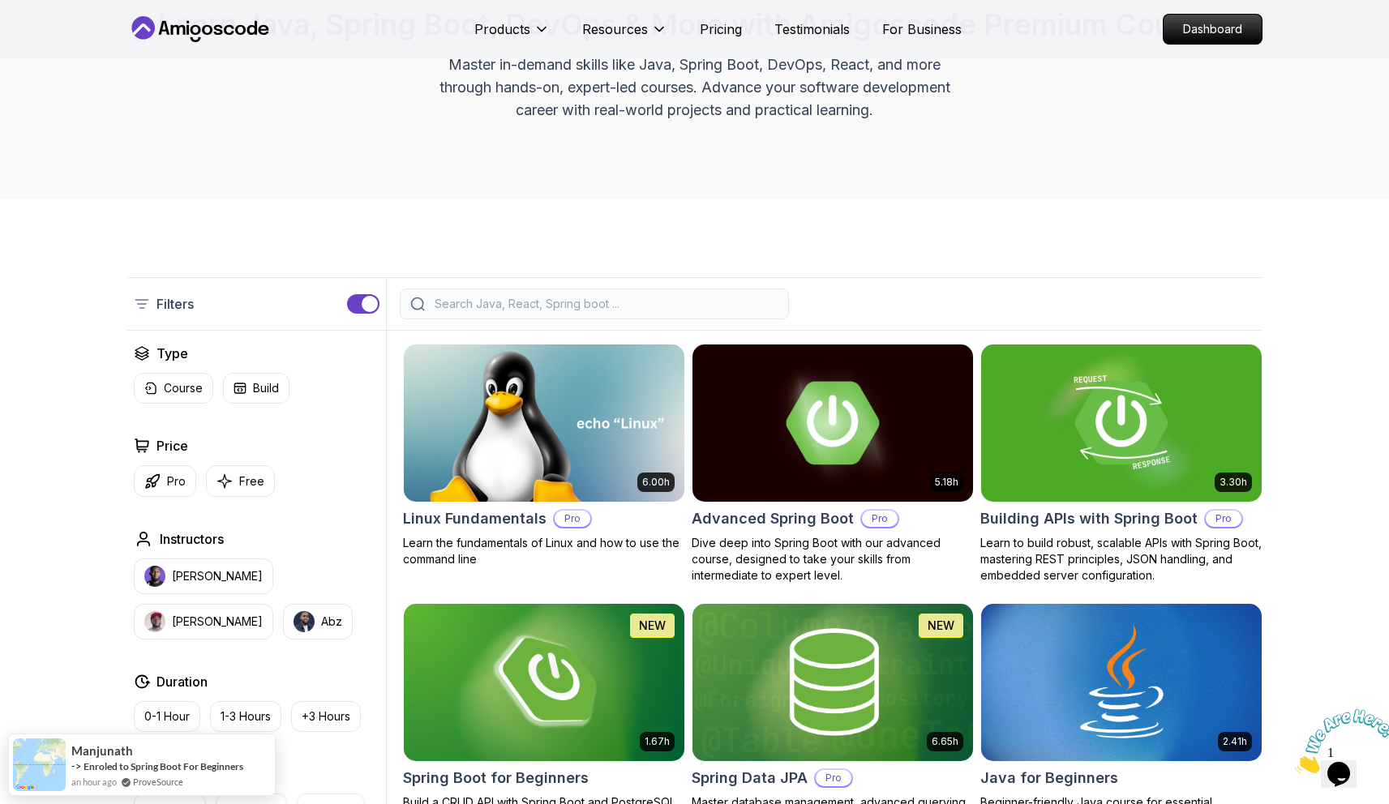
scroll to position [169, 0]
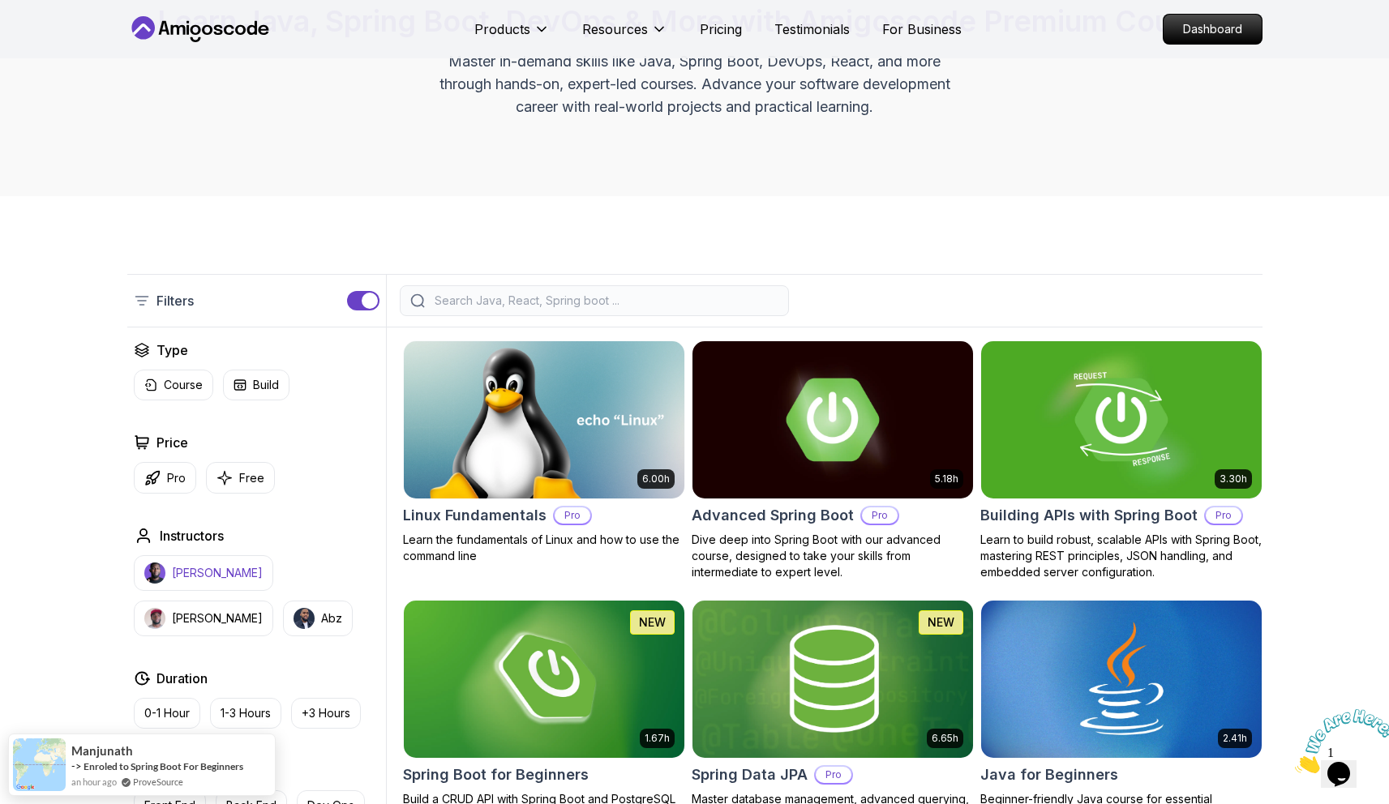
click at [195, 580] on p "[PERSON_NAME]" at bounding box center [217, 573] width 91 height 16
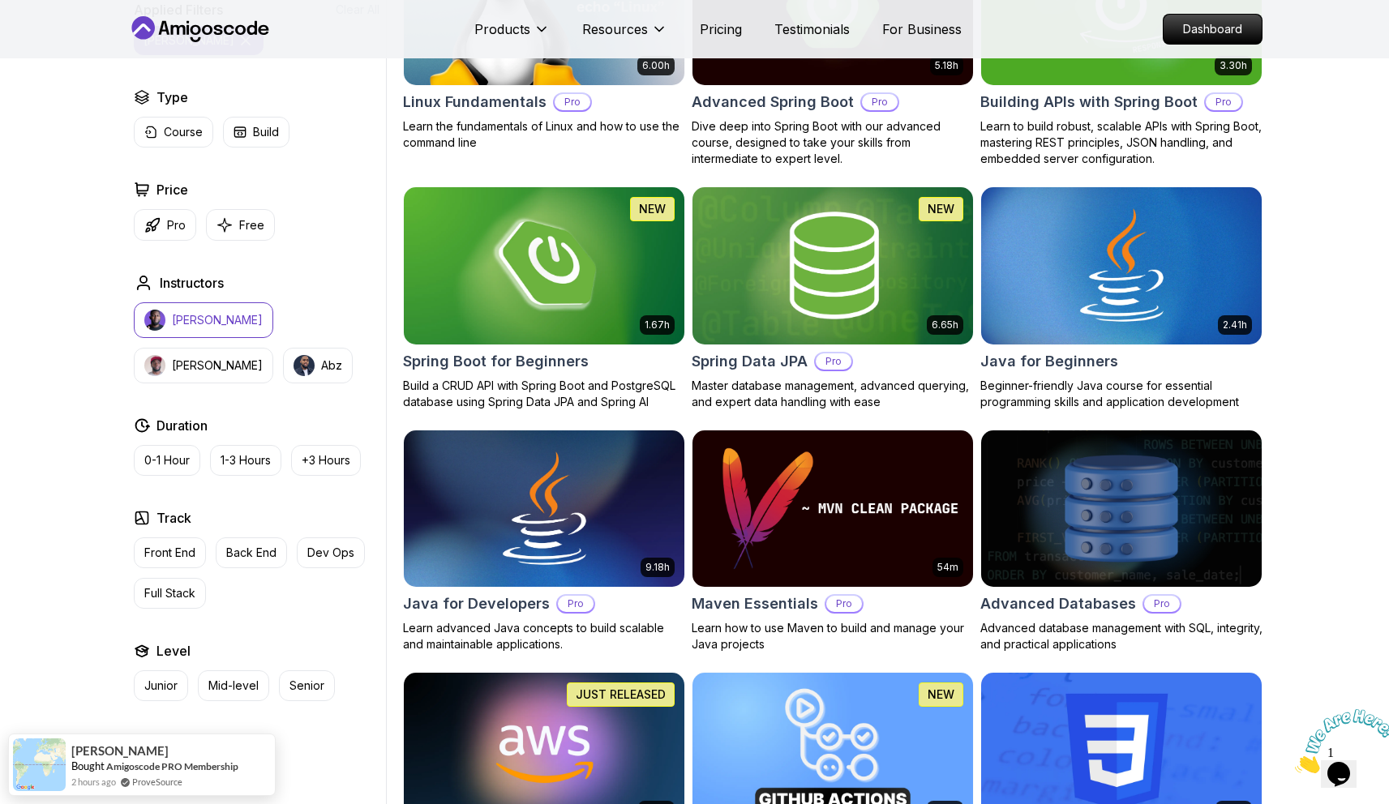
scroll to position [240, 0]
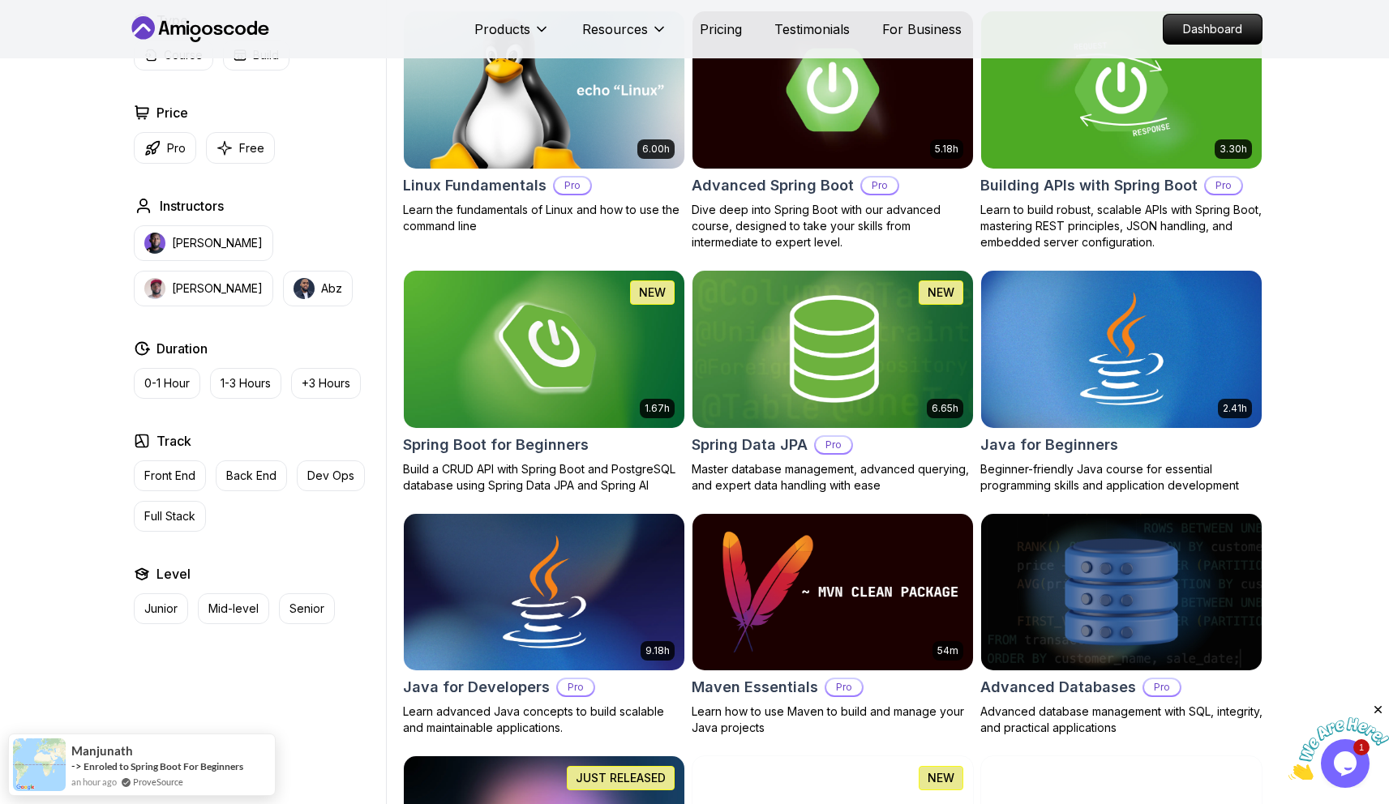
scroll to position [499, 0]
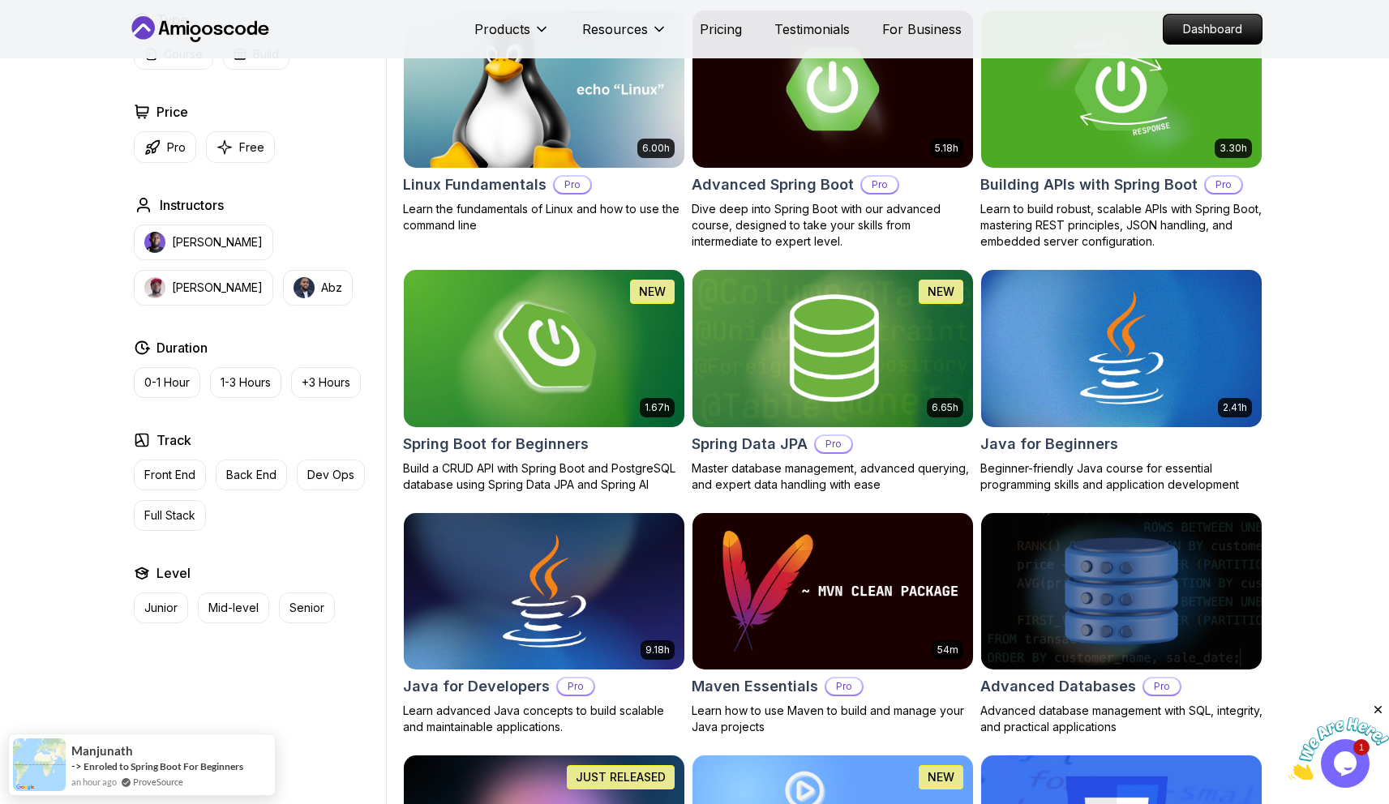
click at [220, 28] on icon at bounding box center [200, 29] width 146 height 26
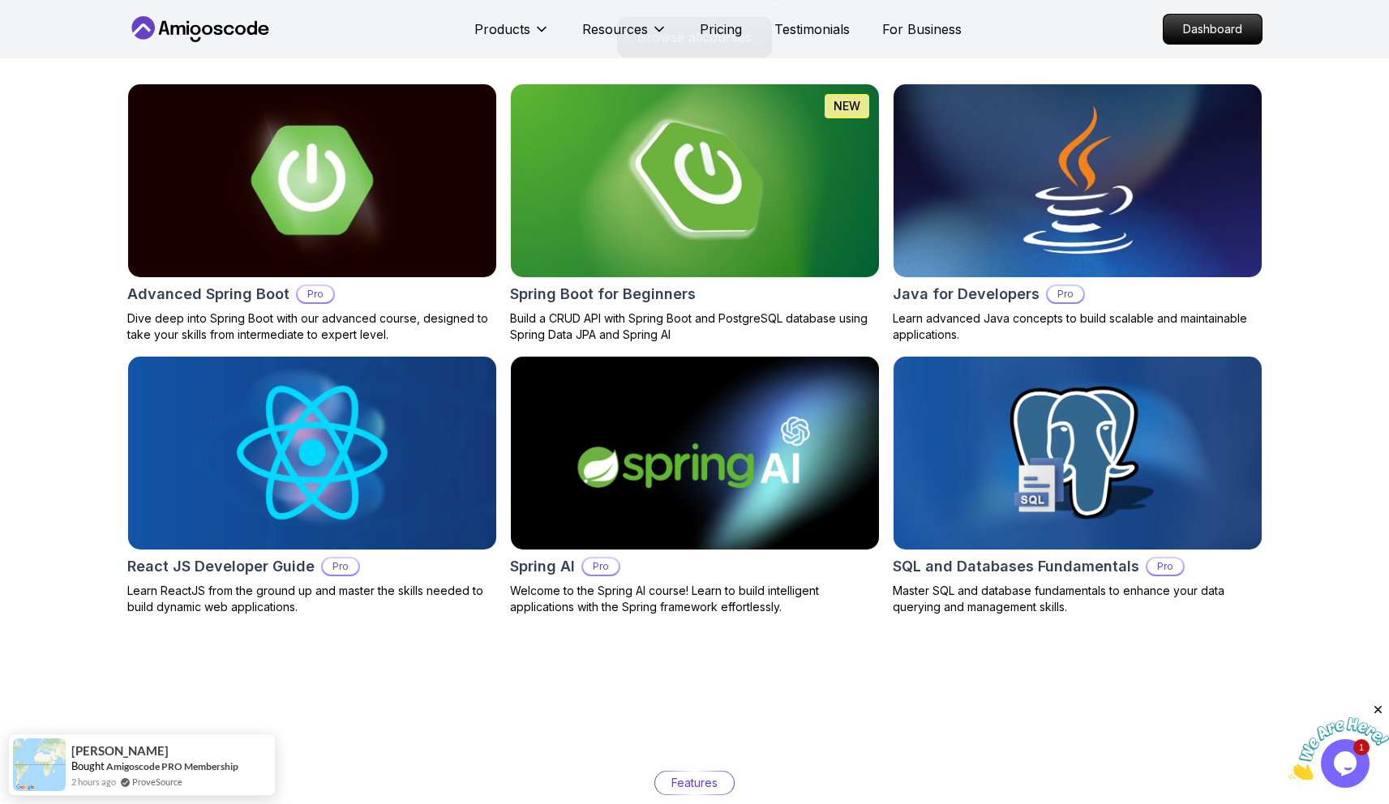
scroll to position [1709, 0]
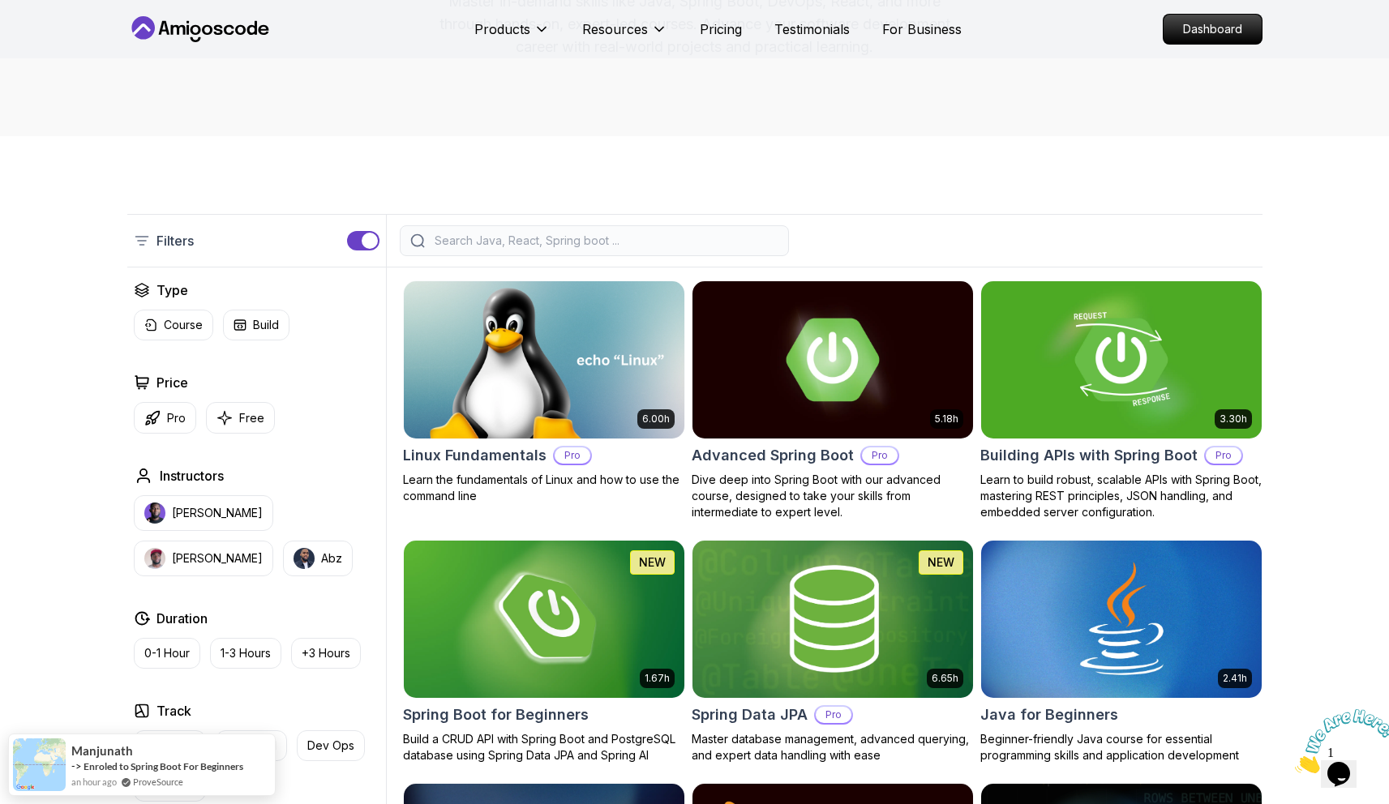
scroll to position [229, 0]
